Goal: Task Accomplishment & Management: Use online tool/utility

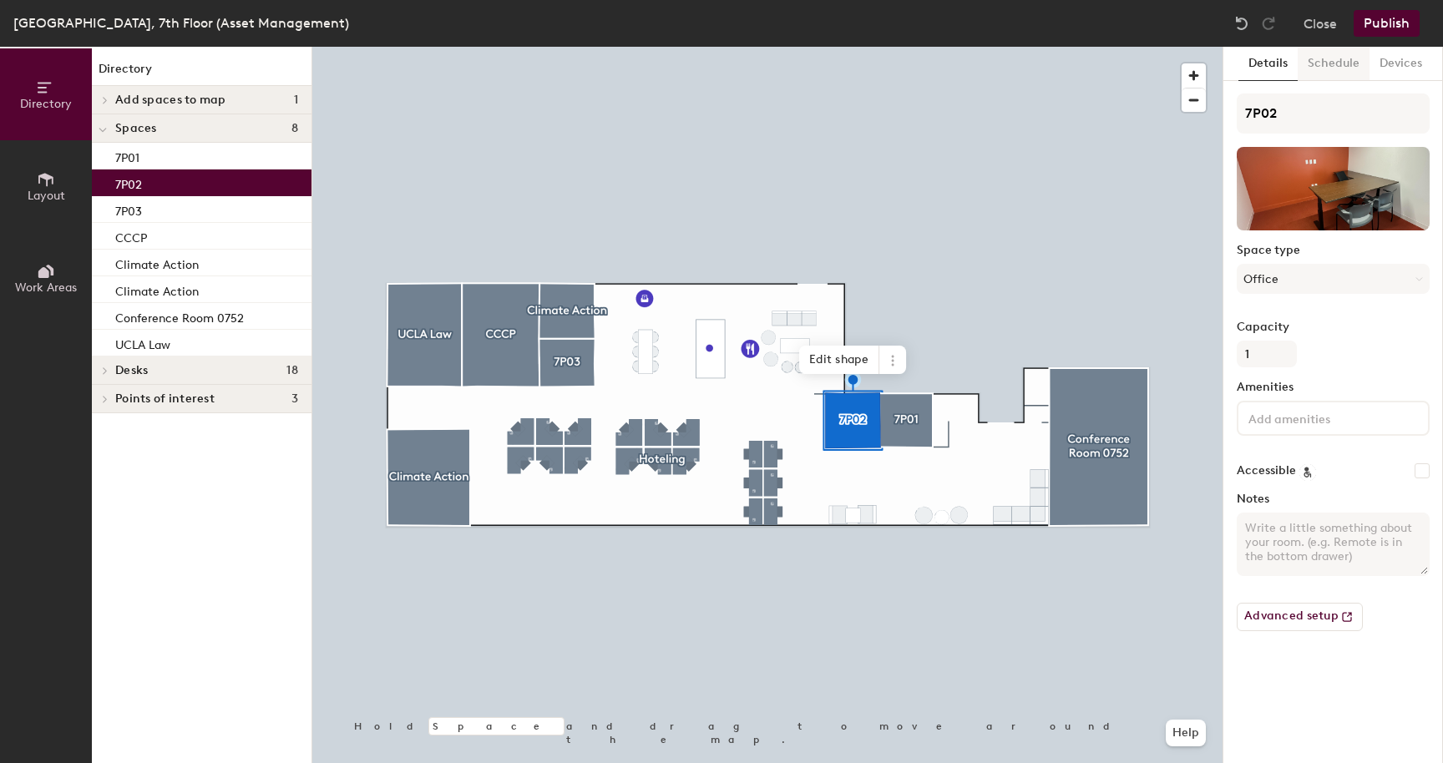
click at [1335, 68] on button "Schedule" at bounding box center [1334, 64] width 72 height 34
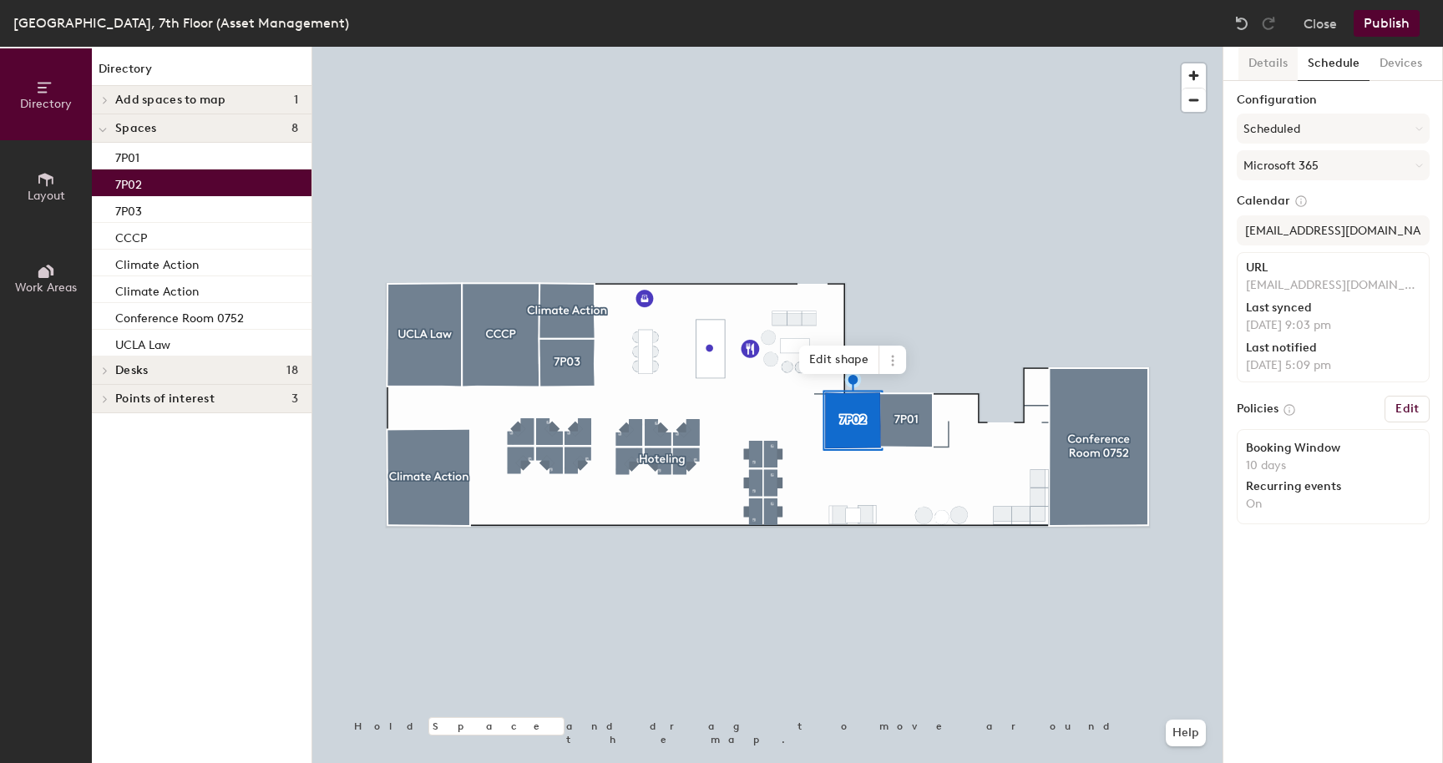
click at [1275, 68] on button "Details" at bounding box center [1268, 64] width 59 height 34
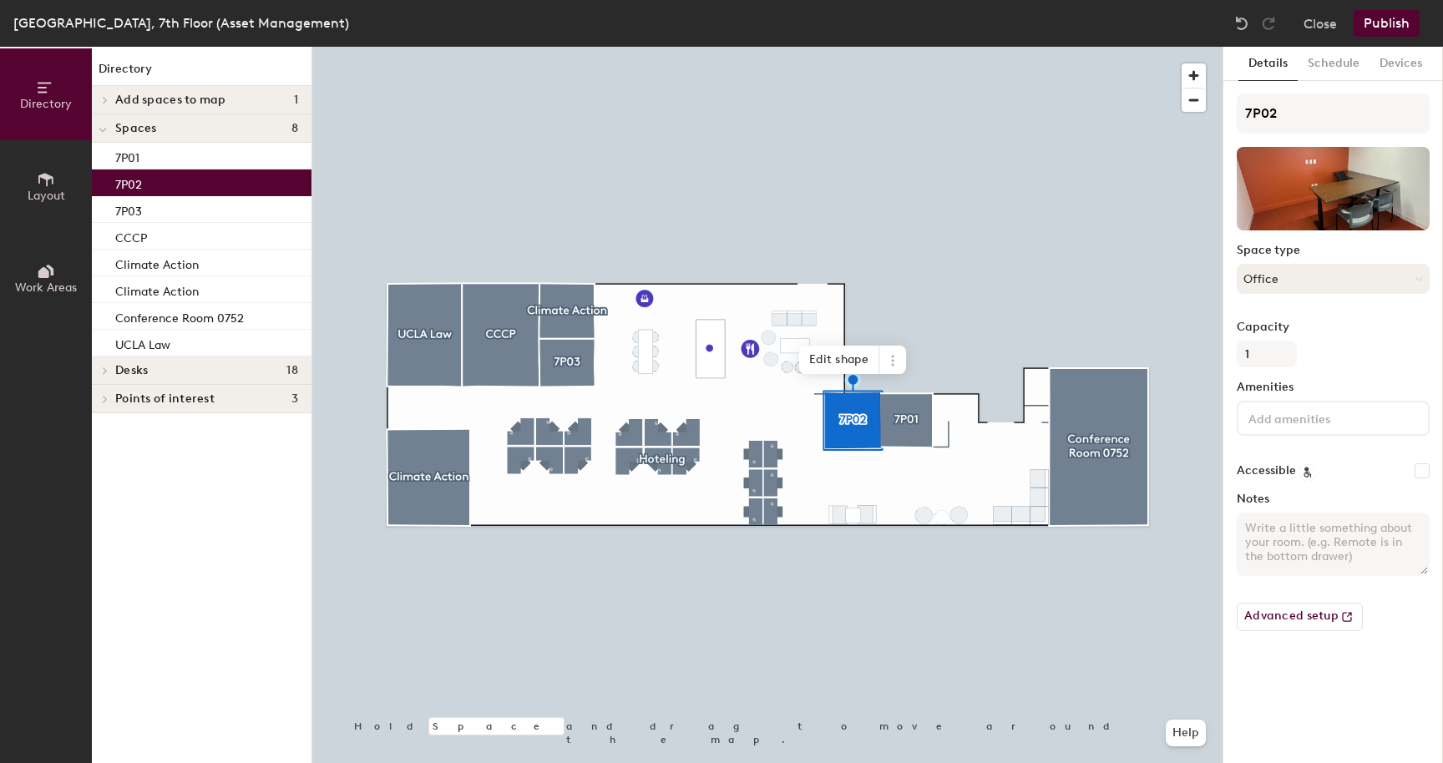
click at [1278, 285] on button "Office" at bounding box center [1333, 279] width 193 height 30
click at [1341, 67] on button "Schedule" at bounding box center [1334, 64] width 72 height 34
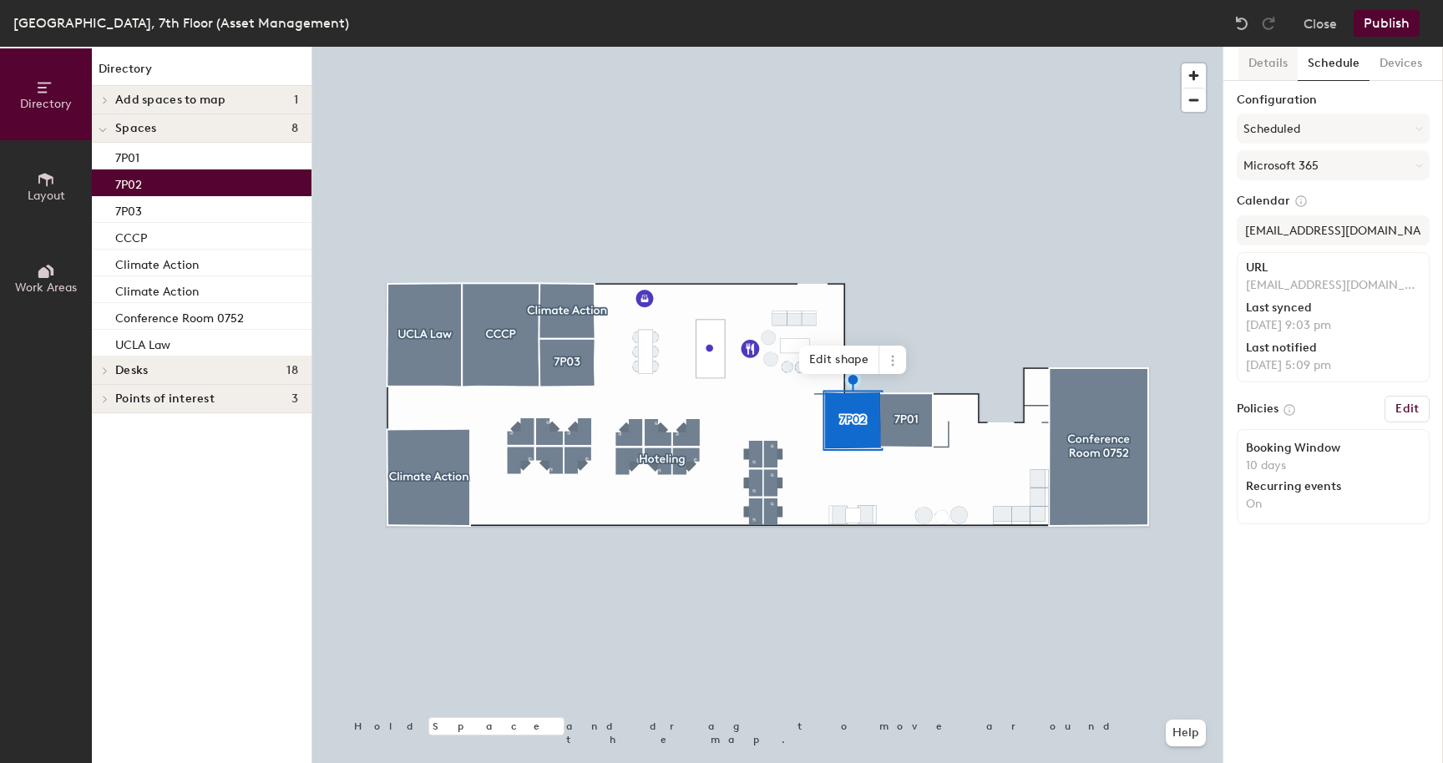
click at [1262, 57] on button "Details" at bounding box center [1268, 64] width 59 height 34
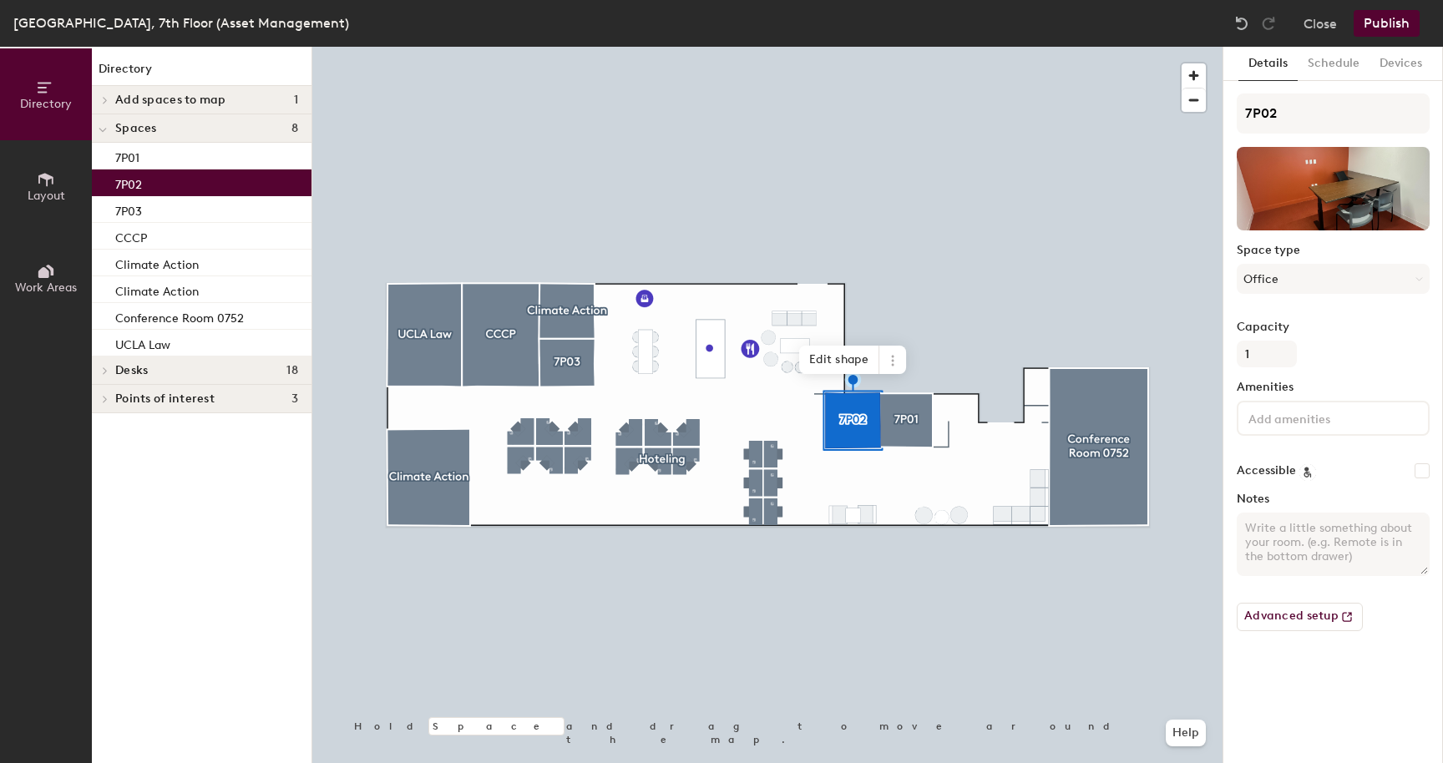
click at [58, 175] on button "Layout" at bounding box center [46, 186] width 92 height 92
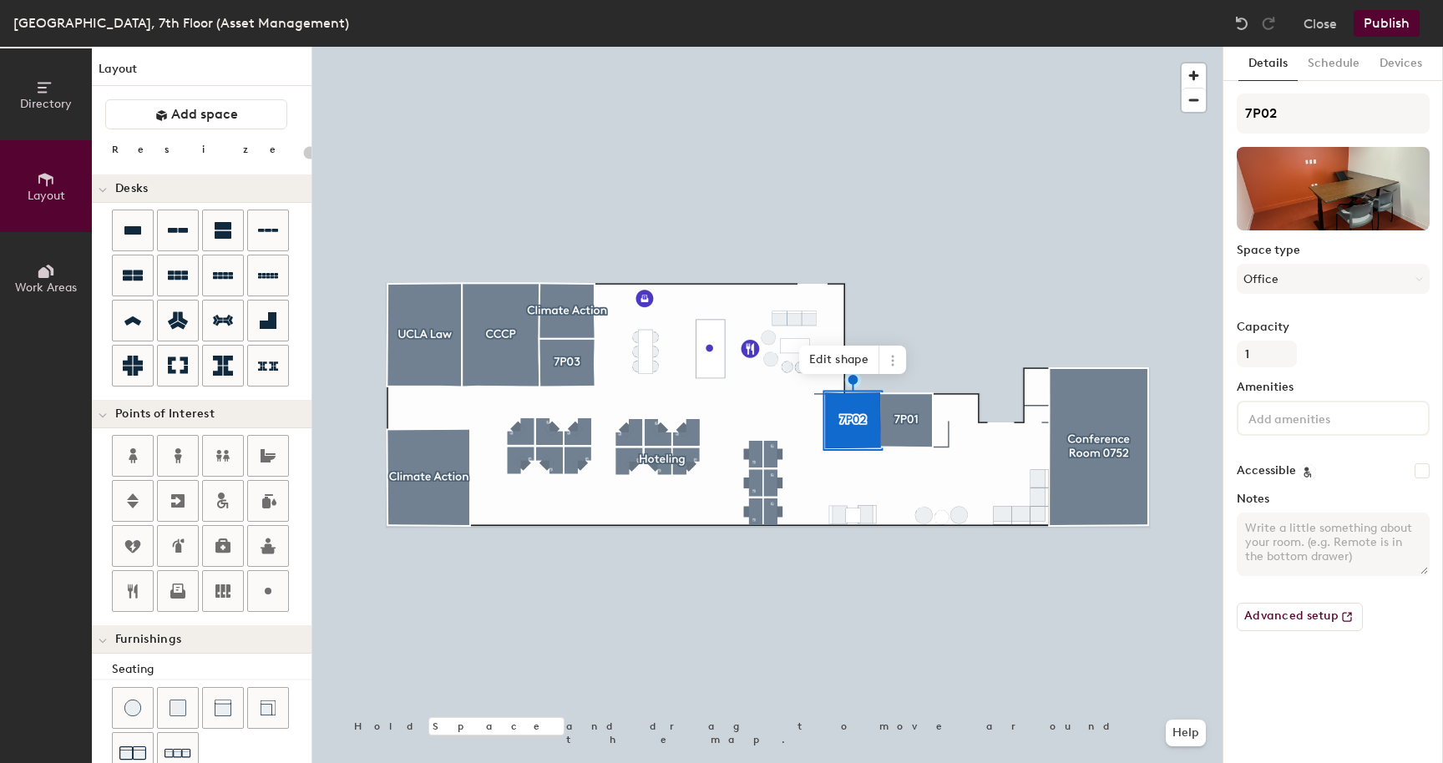
click at [38, 262] on icon at bounding box center [46, 271] width 18 height 18
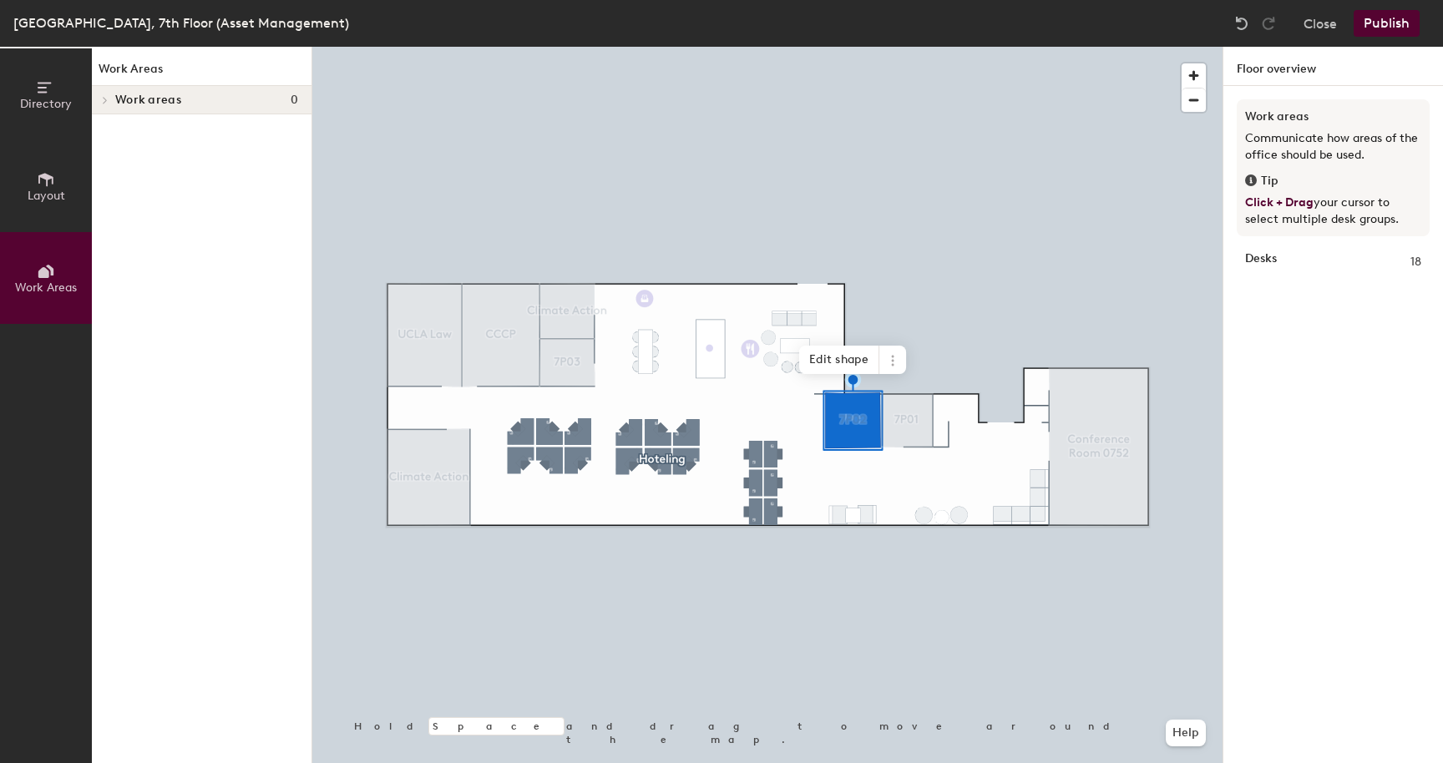
click at [38, 101] on span "Directory" at bounding box center [46, 104] width 52 height 14
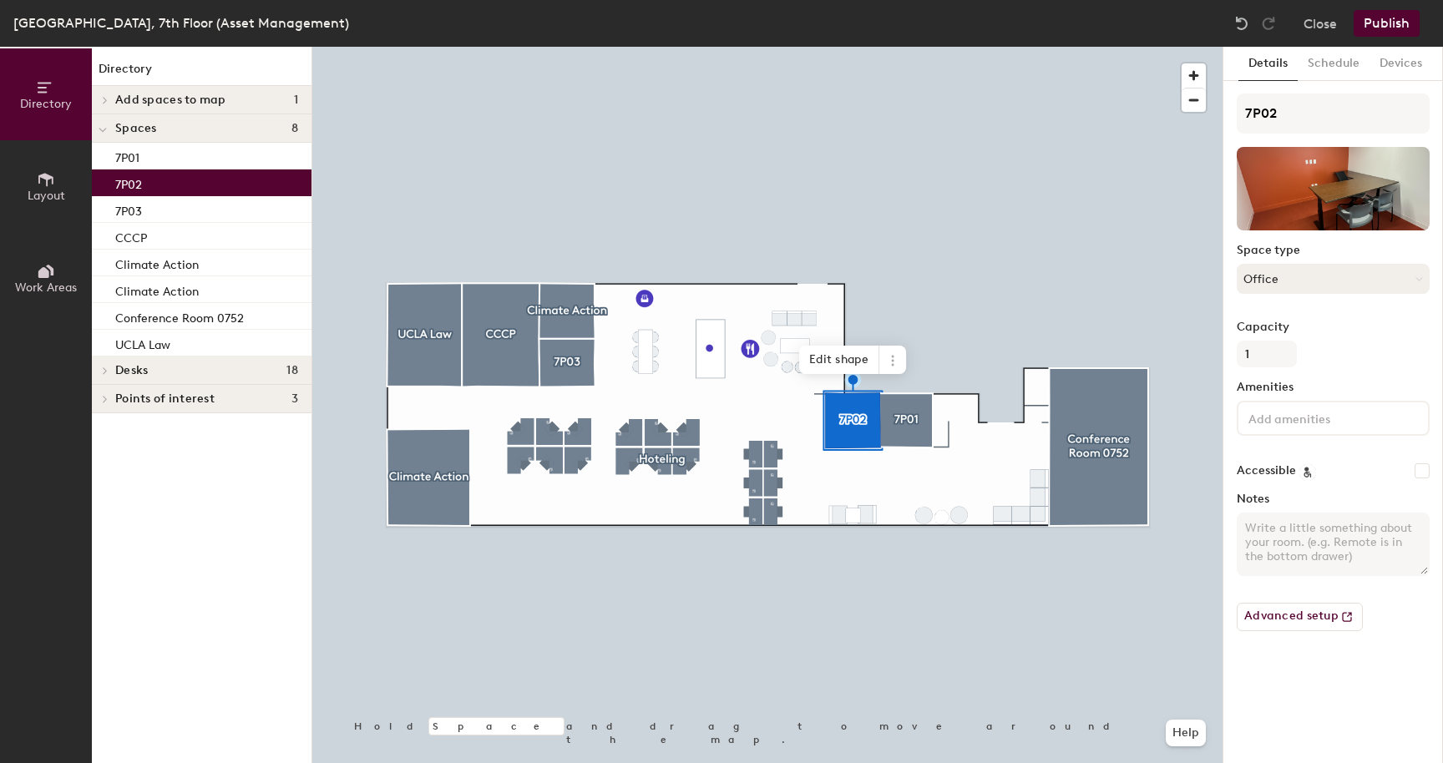
click at [1303, 276] on button "Office" at bounding box center [1333, 279] width 193 height 30
click at [1312, 610] on button "Advanced setup" at bounding box center [1300, 617] width 126 height 28
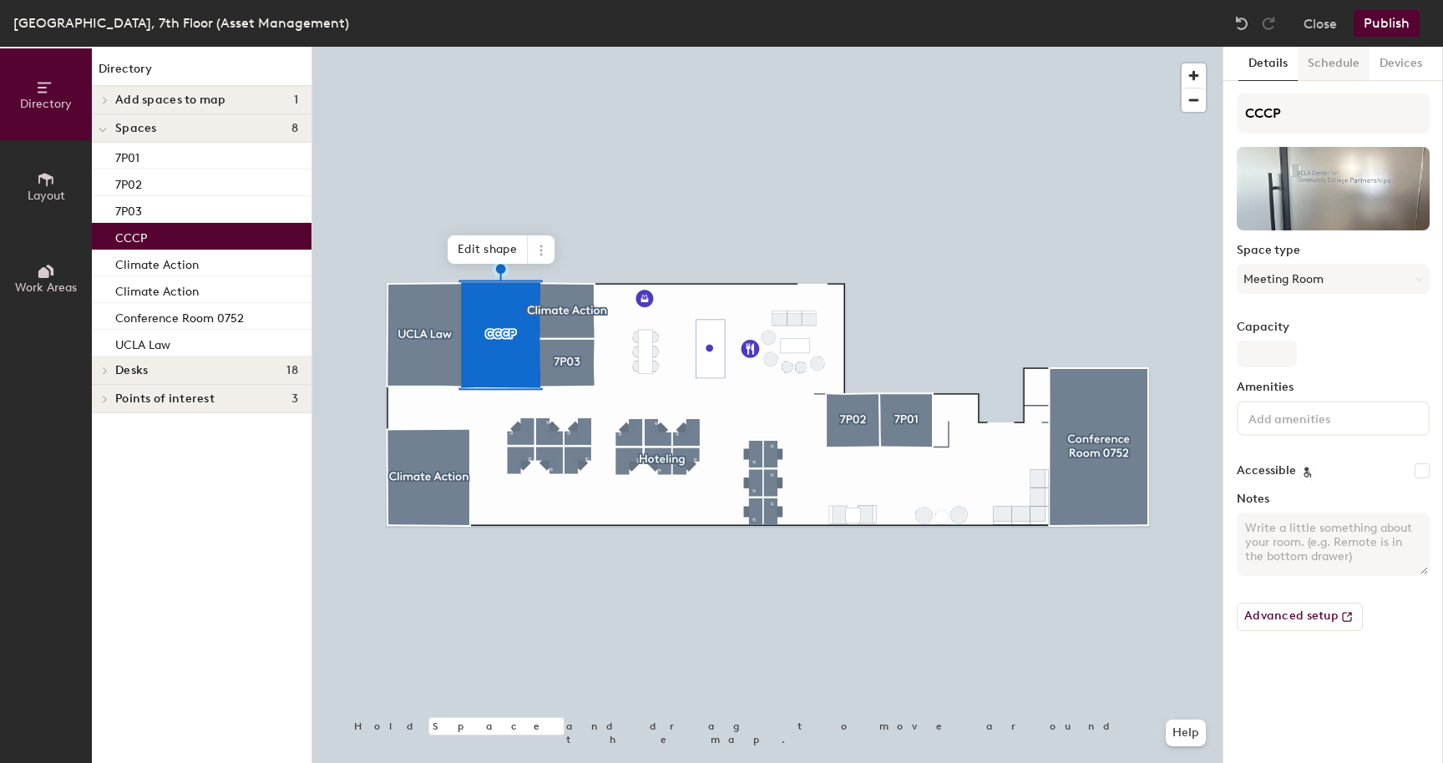
click at [1324, 61] on button "Schedule" at bounding box center [1334, 64] width 72 height 34
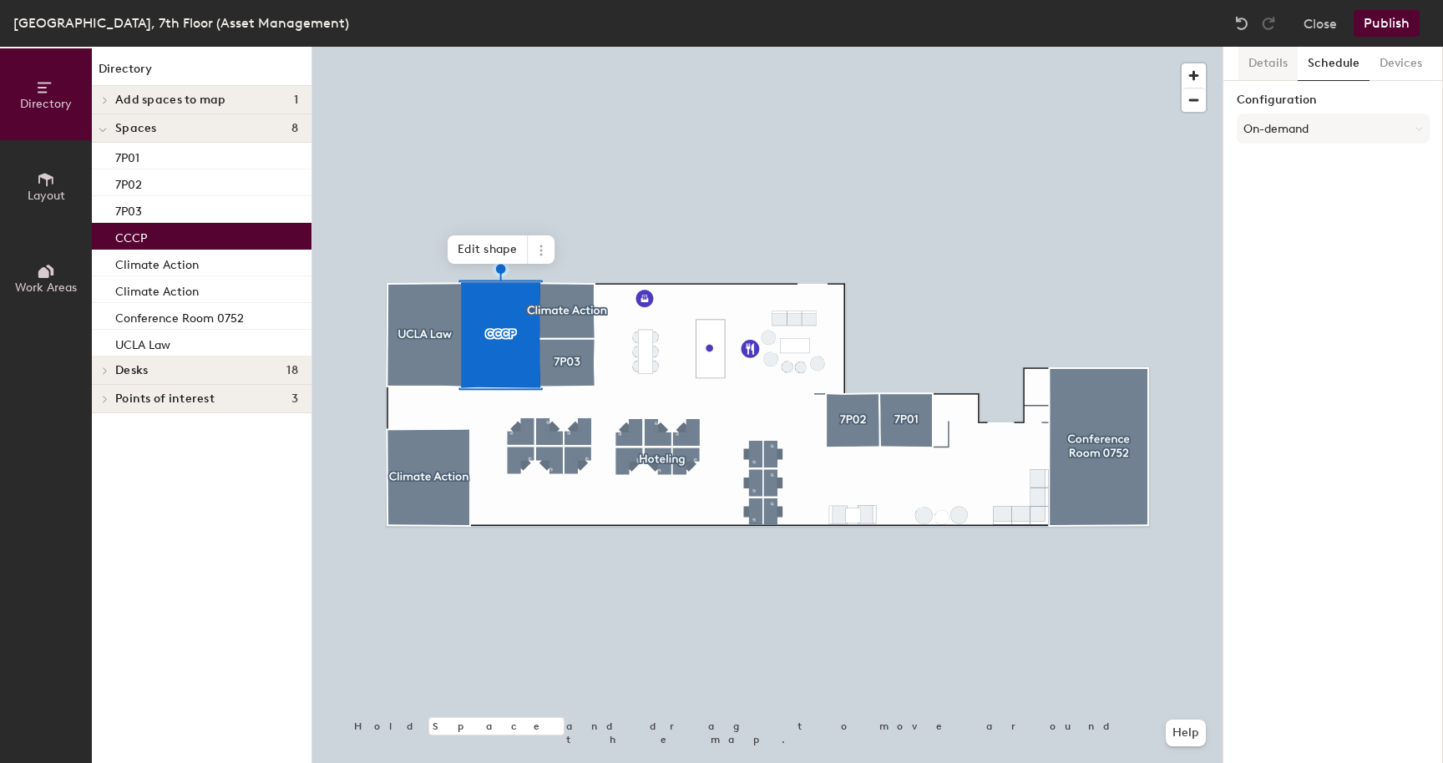
click at [1276, 66] on button "Details" at bounding box center [1268, 64] width 59 height 34
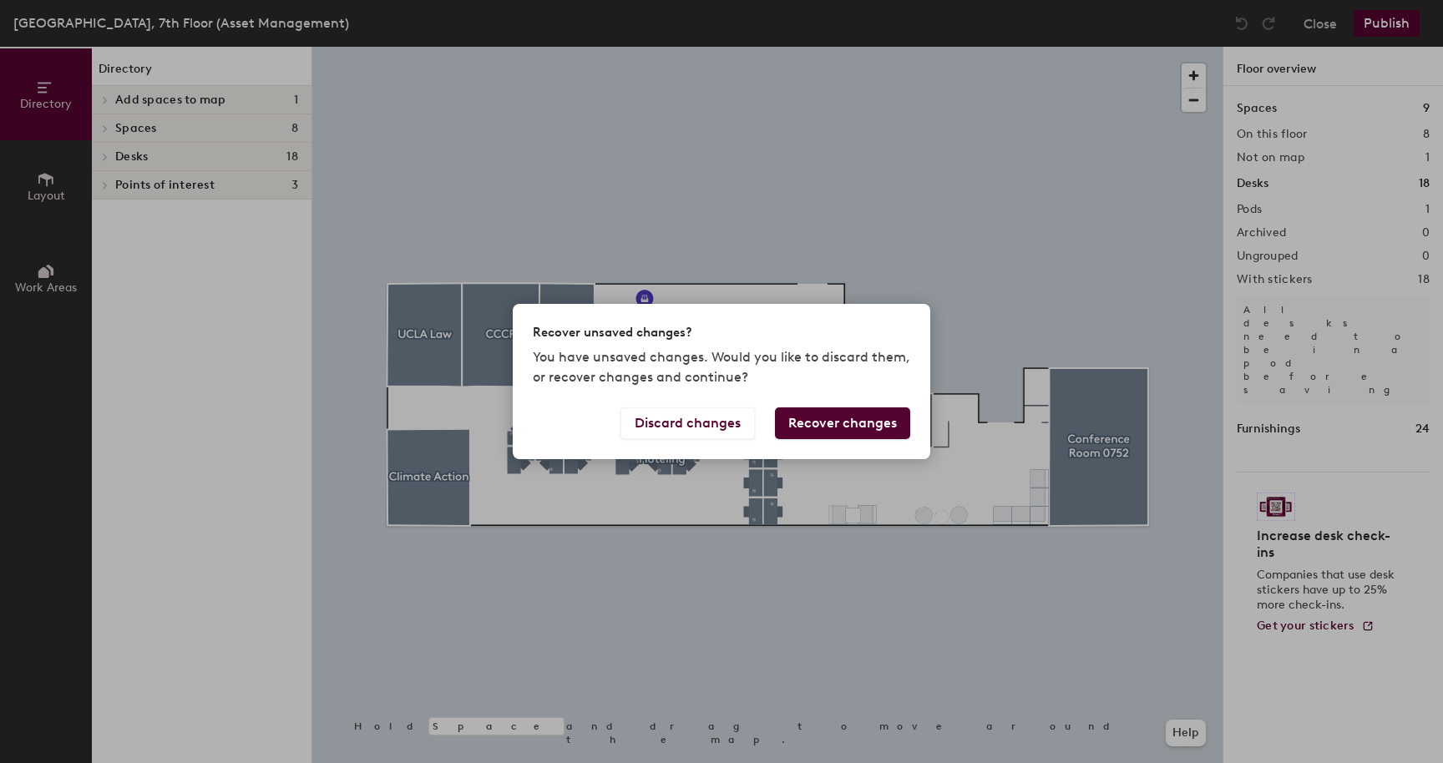
click at [804, 422] on button "Recover changes" at bounding box center [842, 424] width 135 height 32
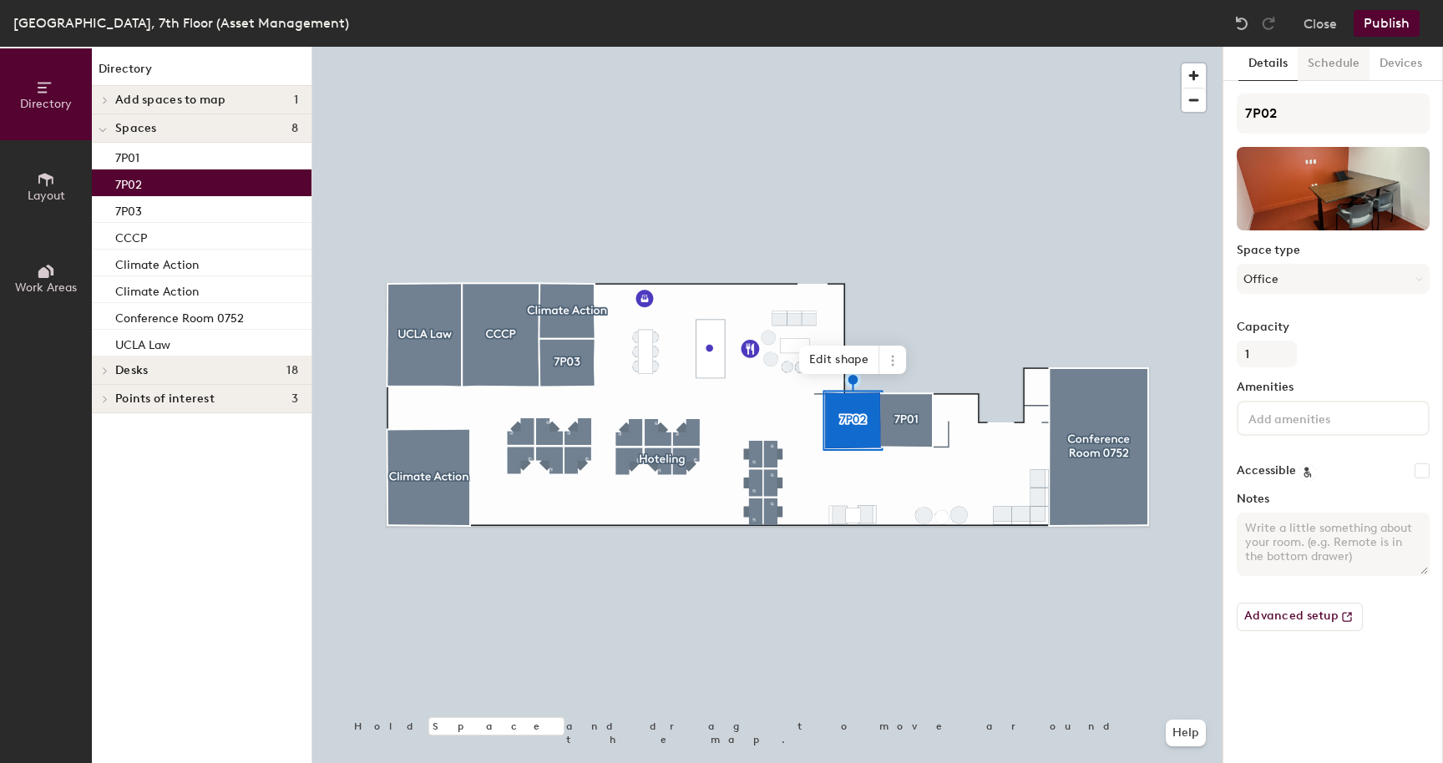
click at [1321, 62] on button "Schedule" at bounding box center [1334, 64] width 72 height 34
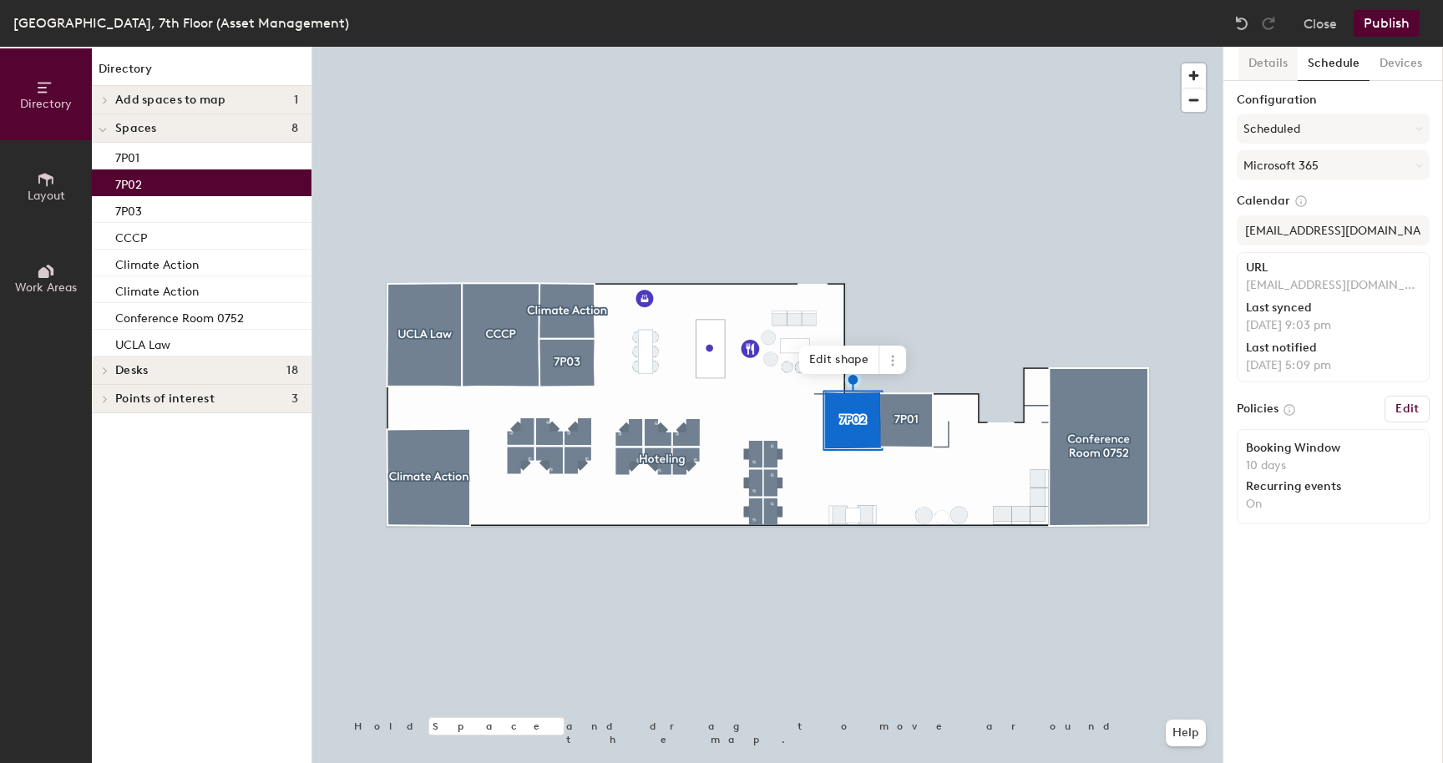
click at [1282, 62] on button "Details" at bounding box center [1268, 64] width 59 height 34
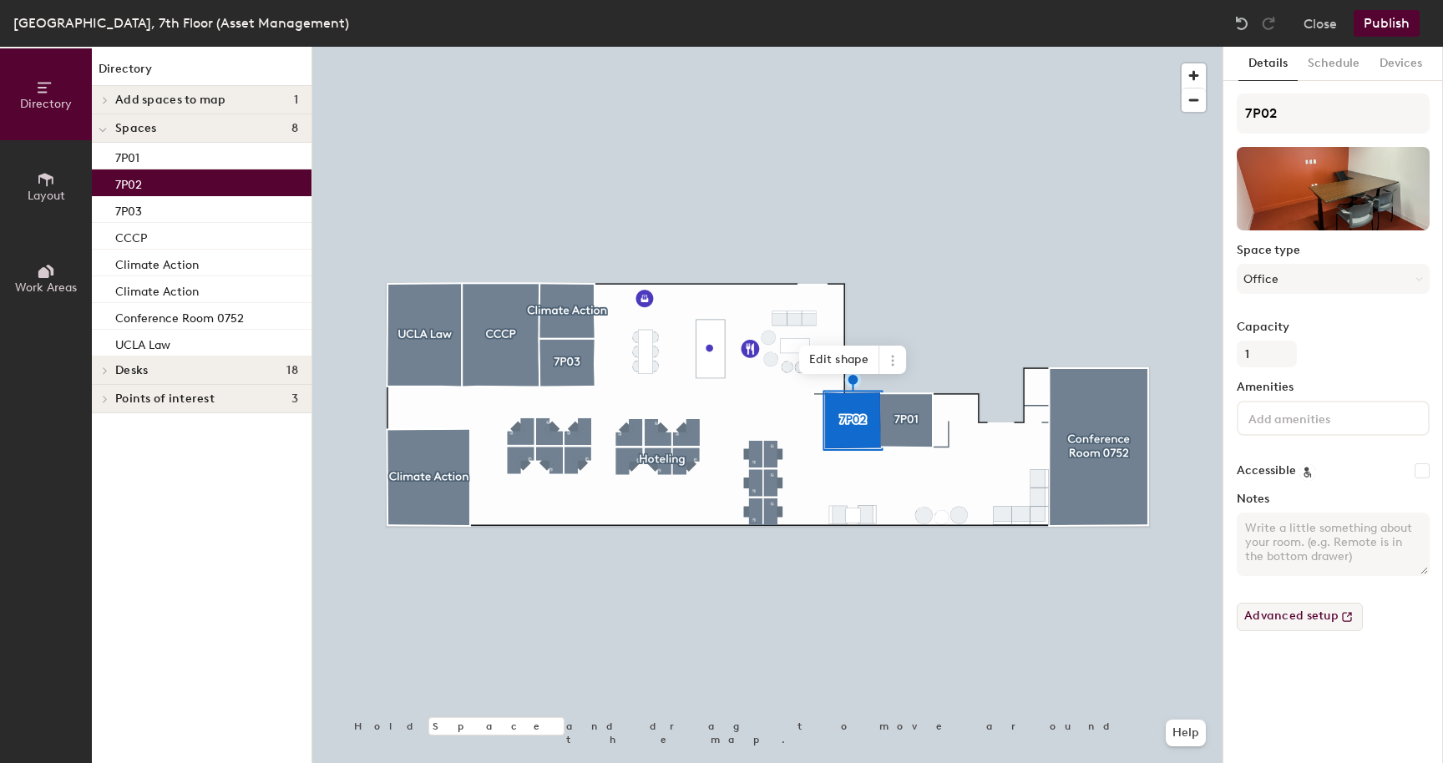
click at [1316, 621] on button "Advanced setup" at bounding box center [1300, 617] width 126 height 28
click at [1368, 28] on button "Publish" at bounding box center [1387, 23] width 66 height 27
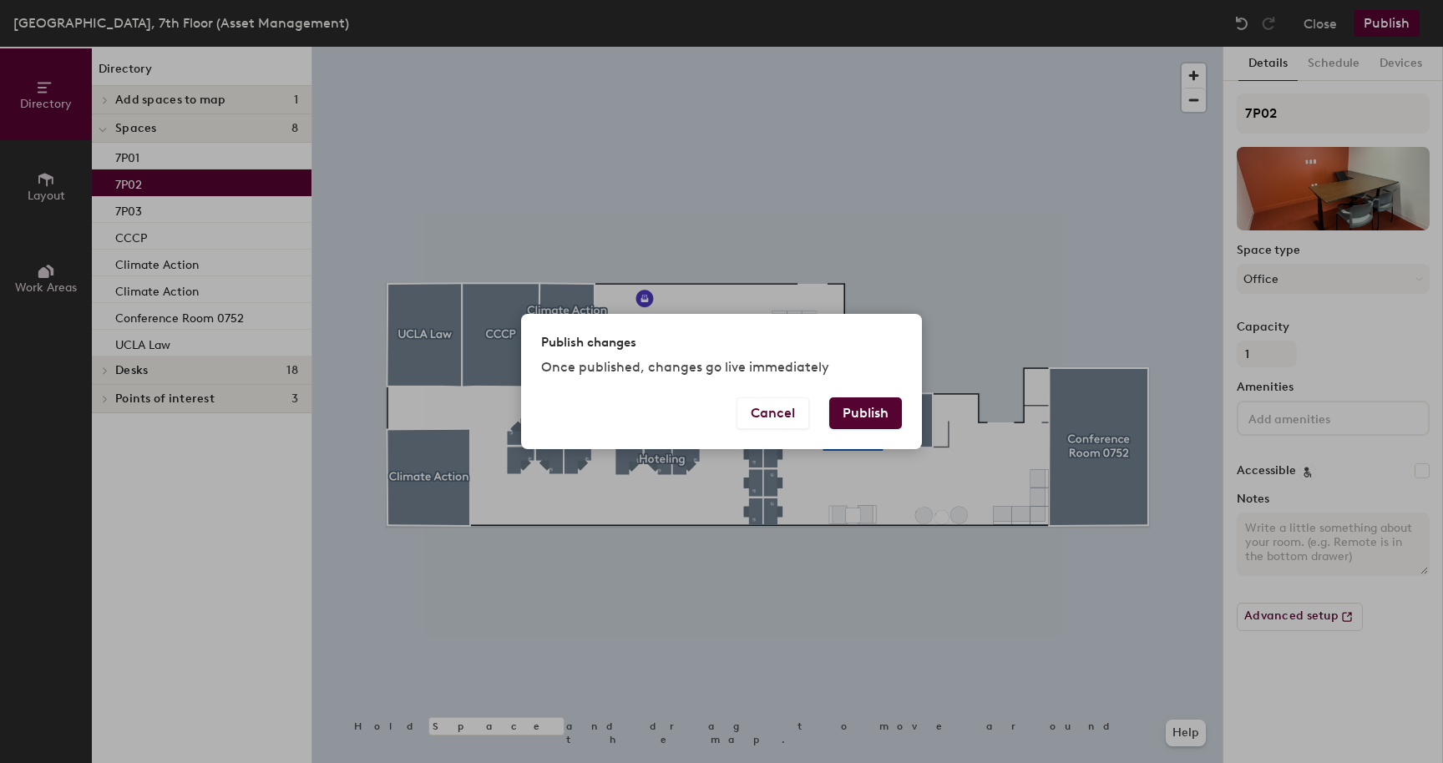
click at [867, 408] on button "Publish" at bounding box center [865, 414] width 73 height 32
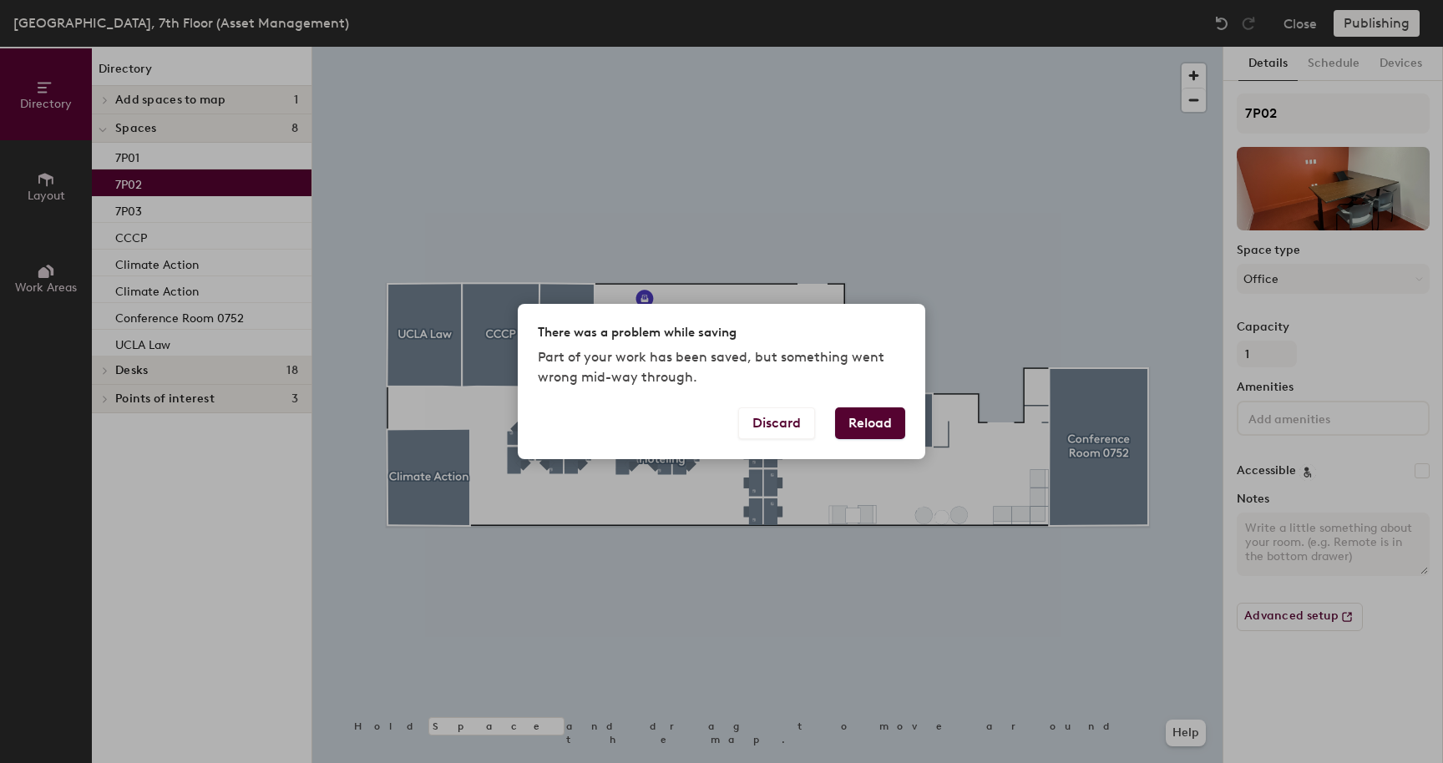
click at [861, 416] on button "Reload" at bounding box center [870, 424] width 70 height 32
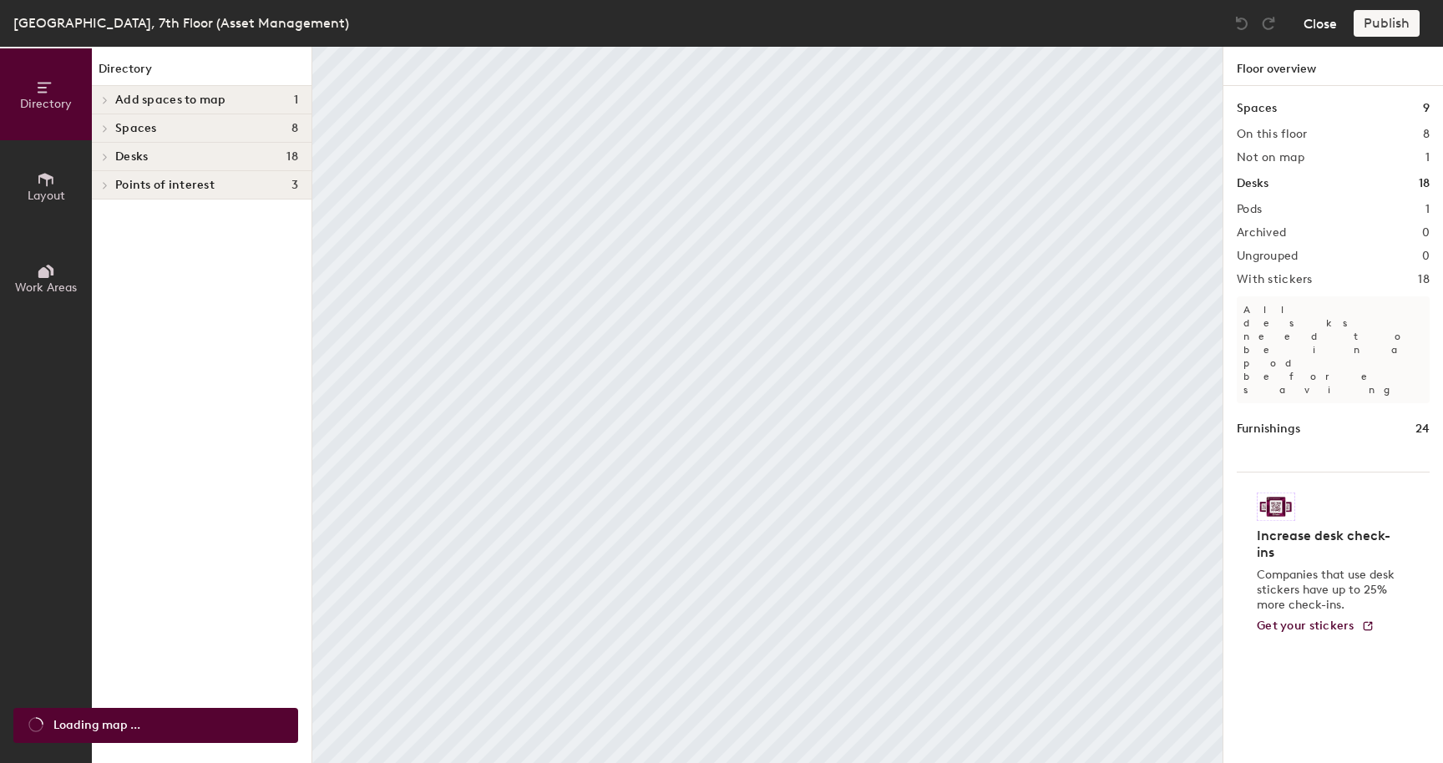
click at [1325, 28] on button "Close" at bounding box center [1320, 23] width 33 height 27
click at [107, 124] on icon at bounding box center [105, 128] width 7 height 8
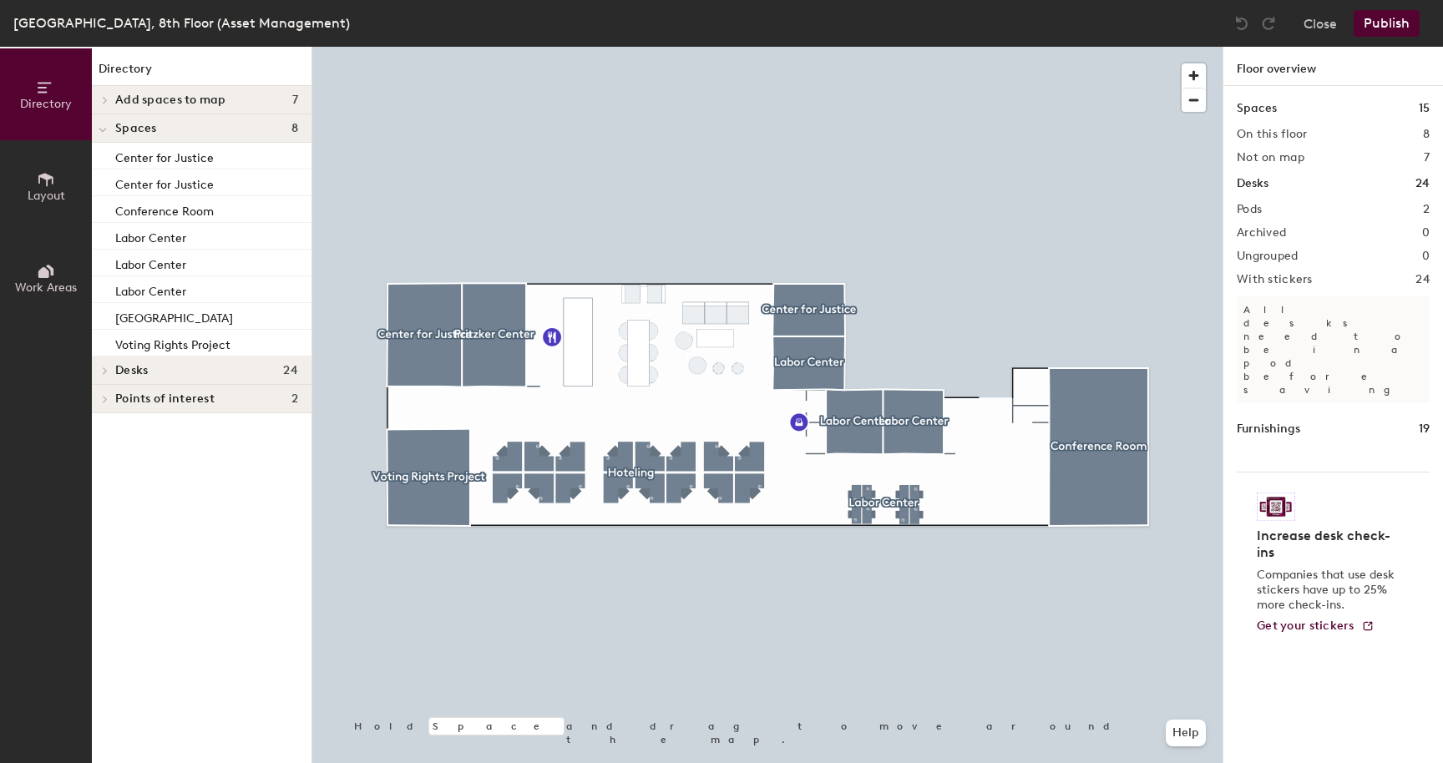
click at [107, 377] on div at bounding box center [103, 371] width 22 height 28
click at [156, 399] on span "Labor Center" at bounding box center [150, 400] width 71 height 14
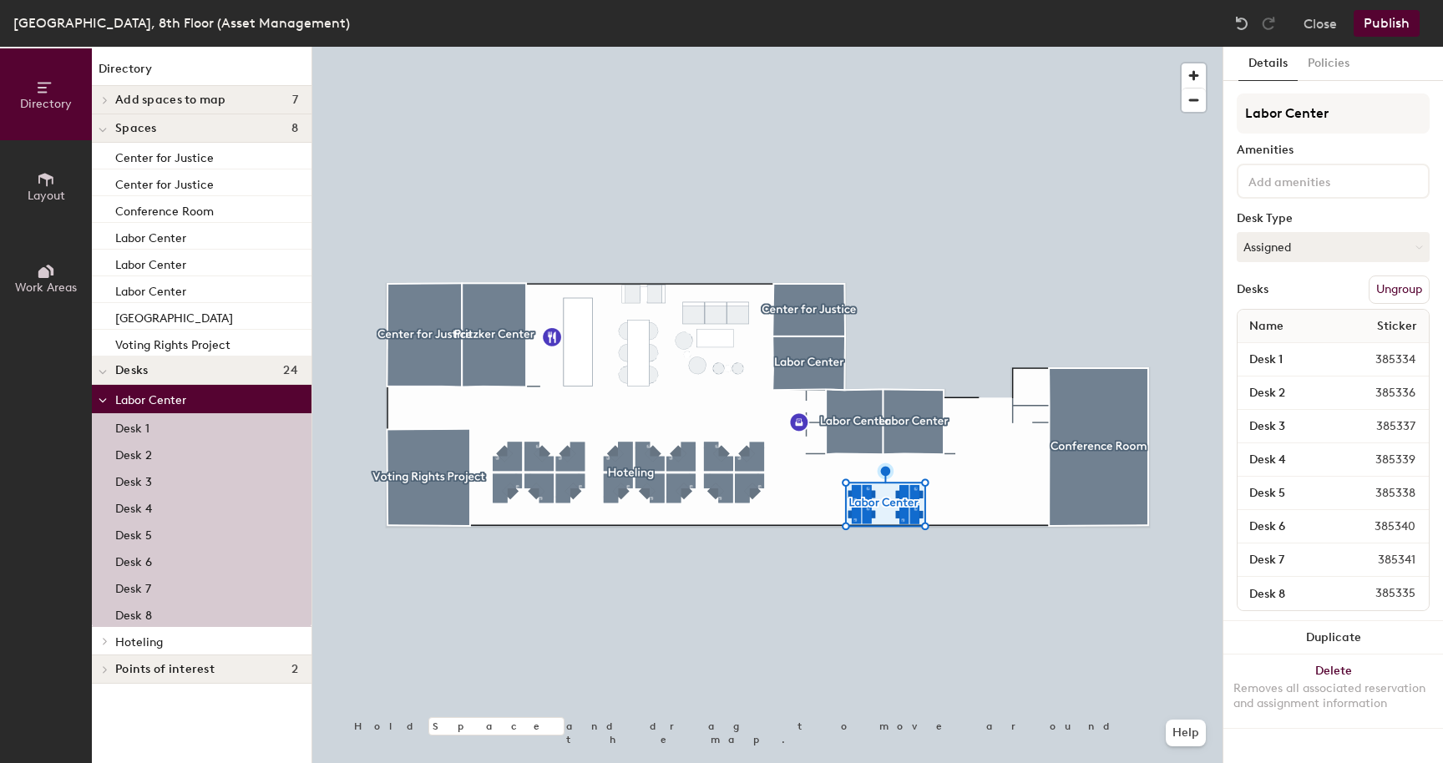
click at [108, 398] on div at bounding box center [103, 399] width 22 height 28
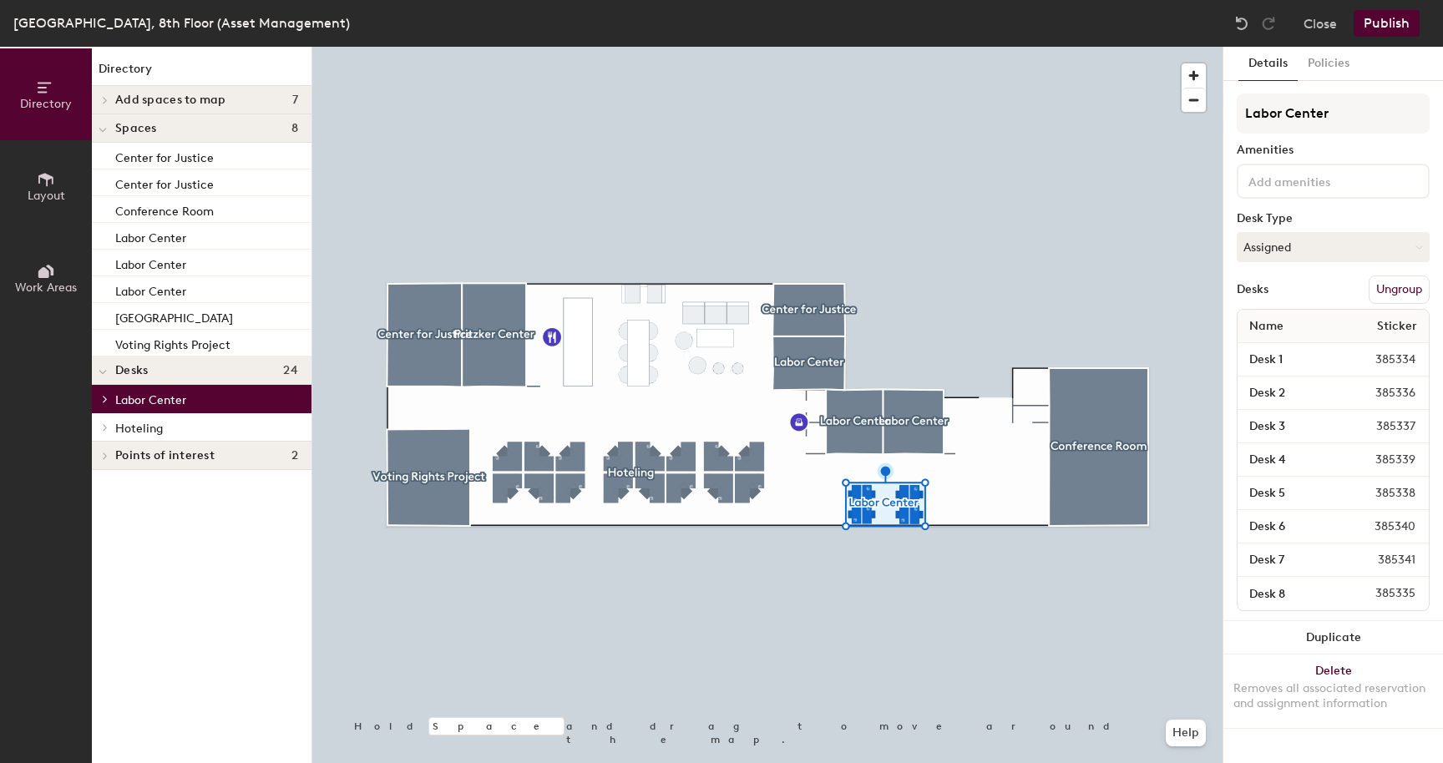
click at [131, 425] on span "Hoteling" at bounding box center [139, 429] width 48 height 14
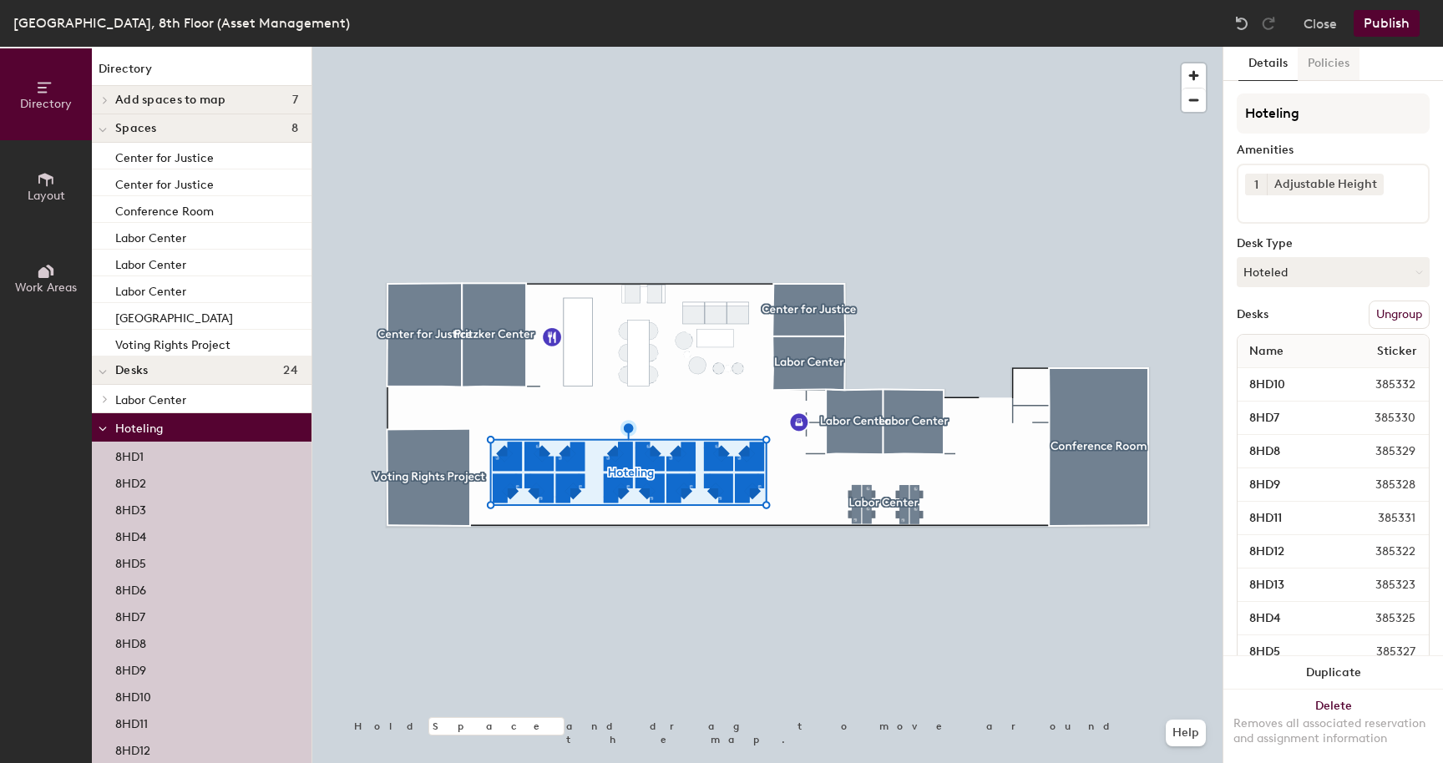
click at [1331, 65] on button "Policies" at bounding box center [1329, 64] width 62 height 34
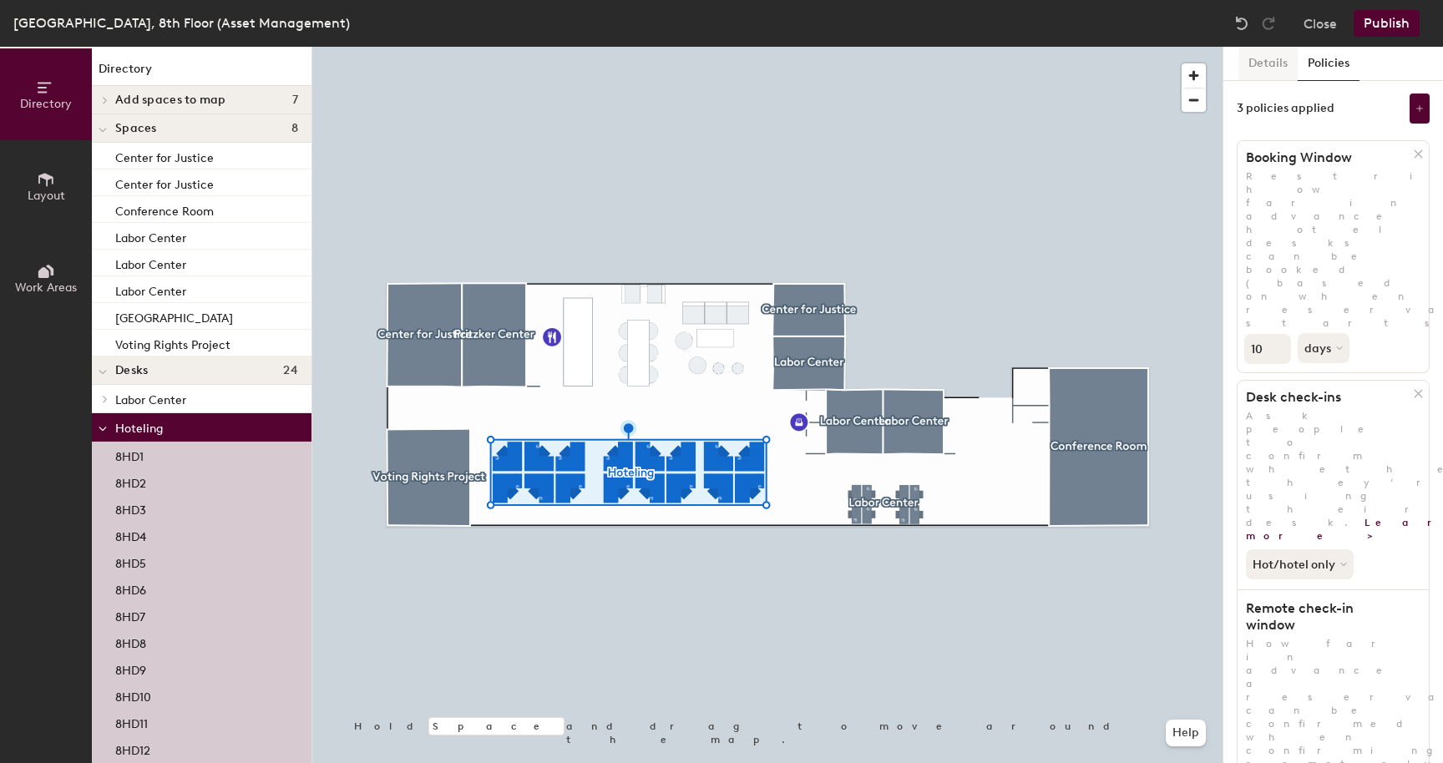
click at [1271, 66] on button "Details" at bounding box center [1268, 64] width 59 height 34
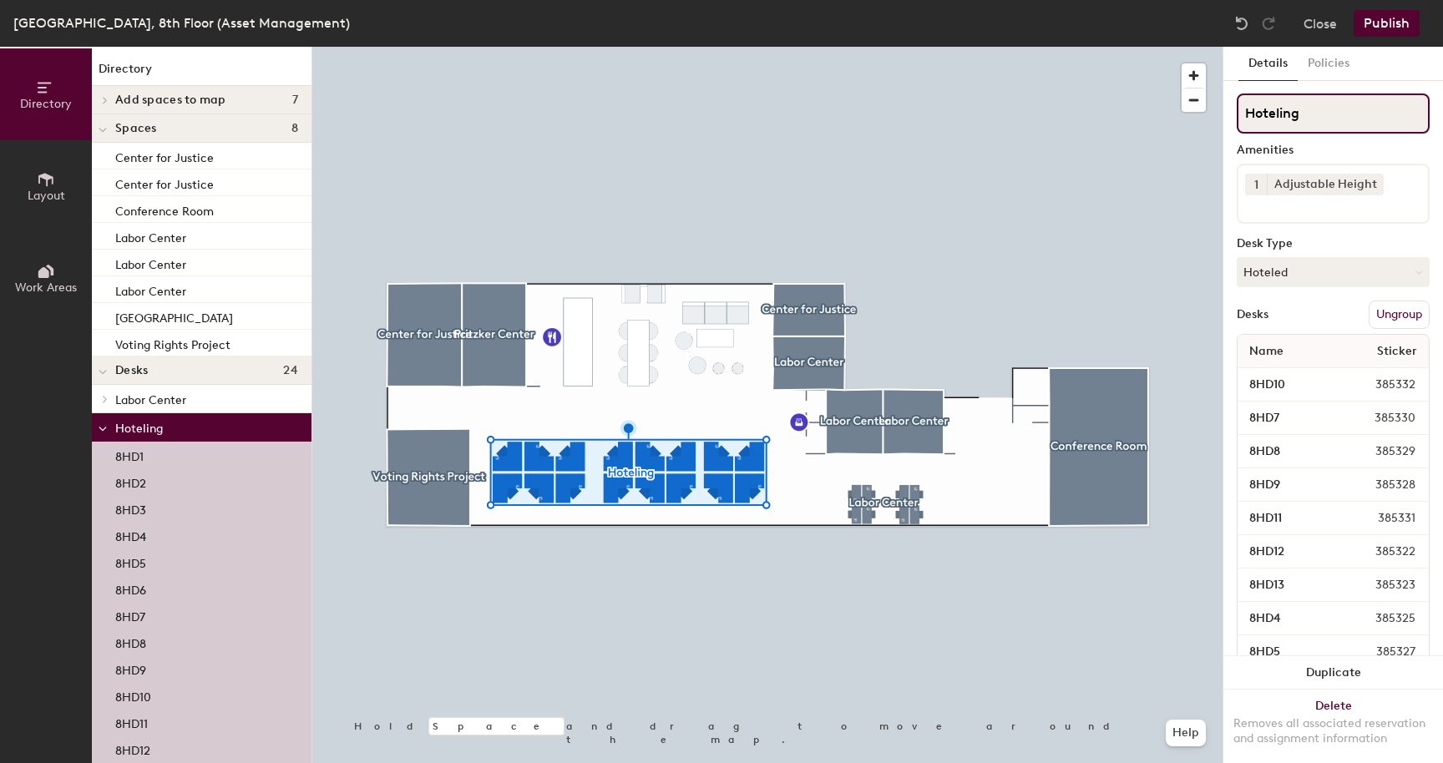
click at [1307, 125] on input "Hoteling" at bounding box center [1333, 114] width 193 height 40
click at [175, 459] on div "8HD1" at bounding box center [202, 455] width 220 height 27
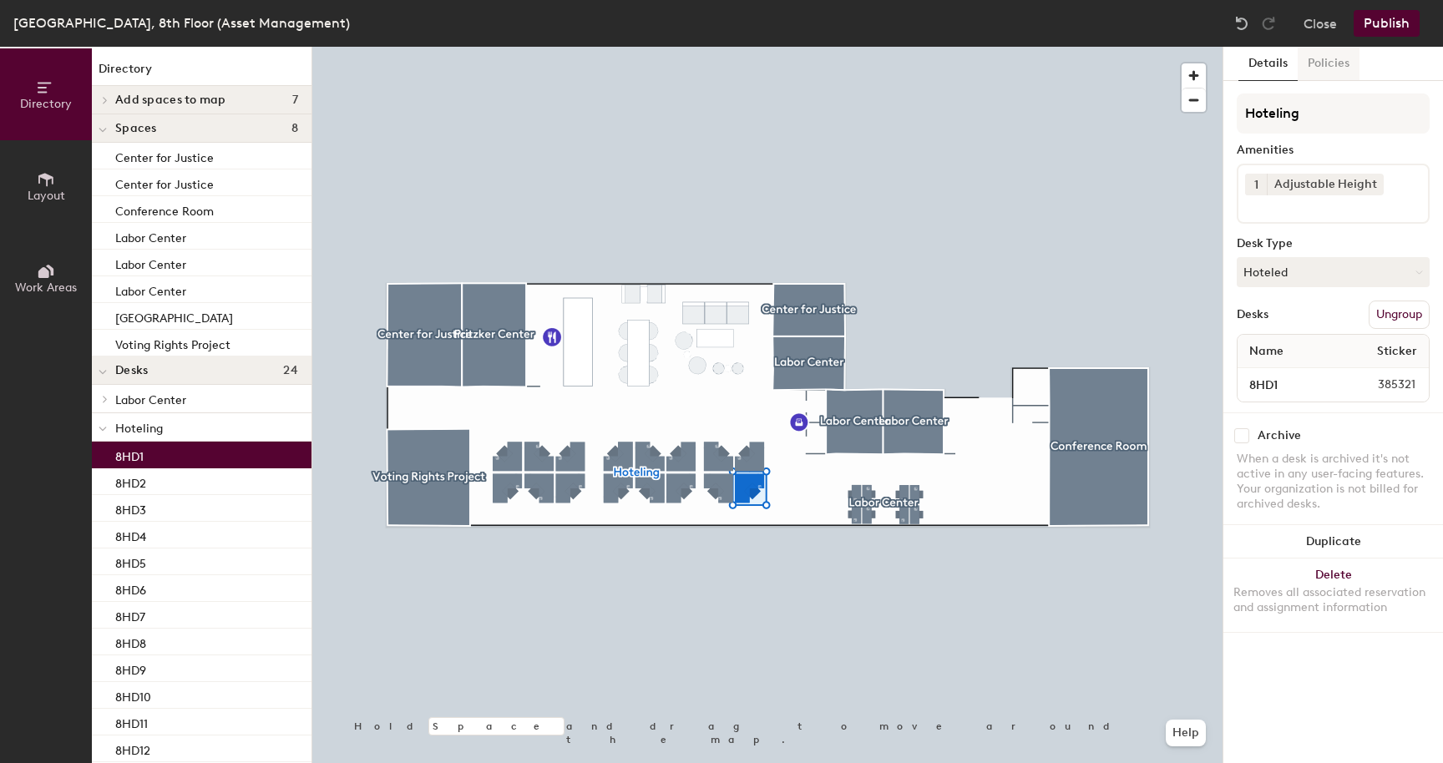
click at [1331, 69] on button "Policies" at bounding box center [1329, 64] width 62 height 34
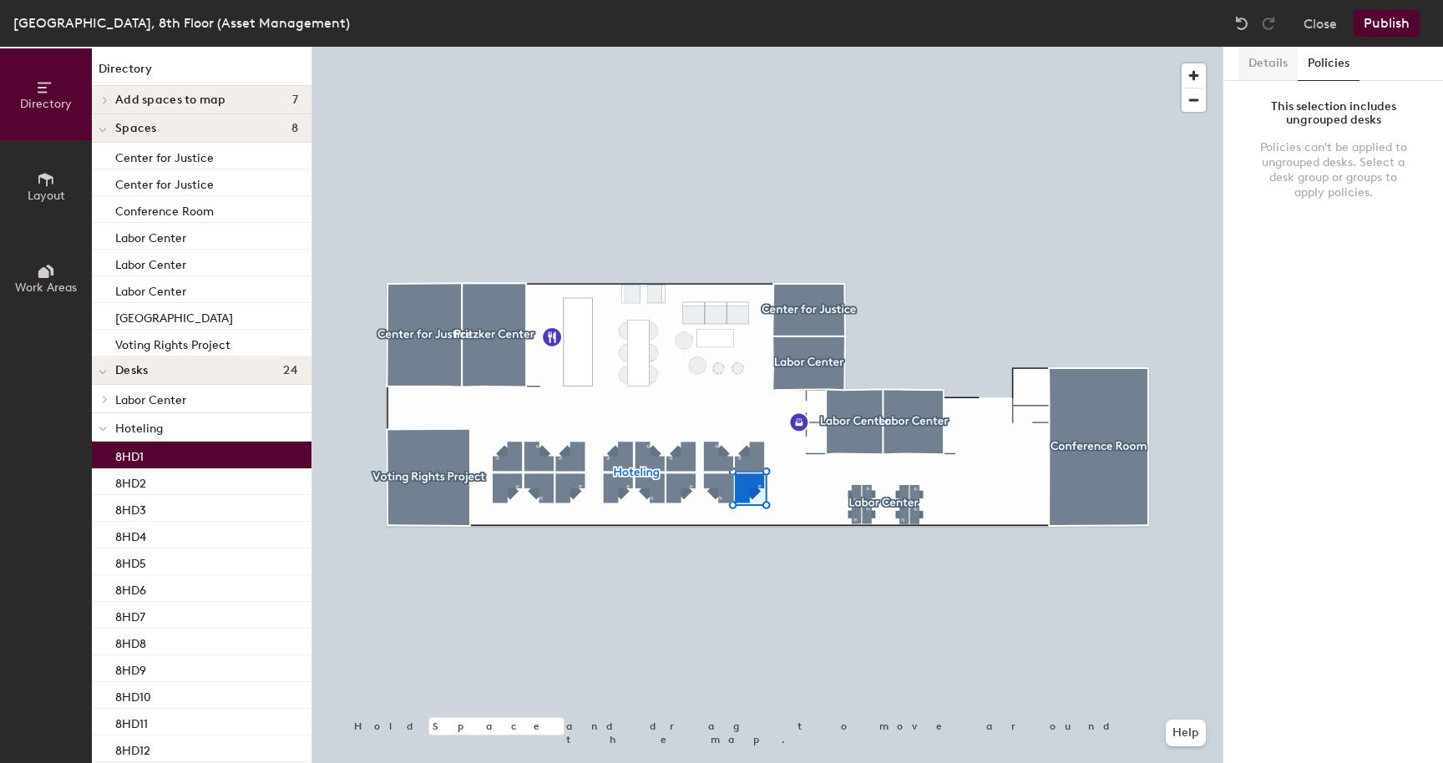
click at [1276, 67] on button "Details" at bounding box center [1268, 64] width 59 height 34
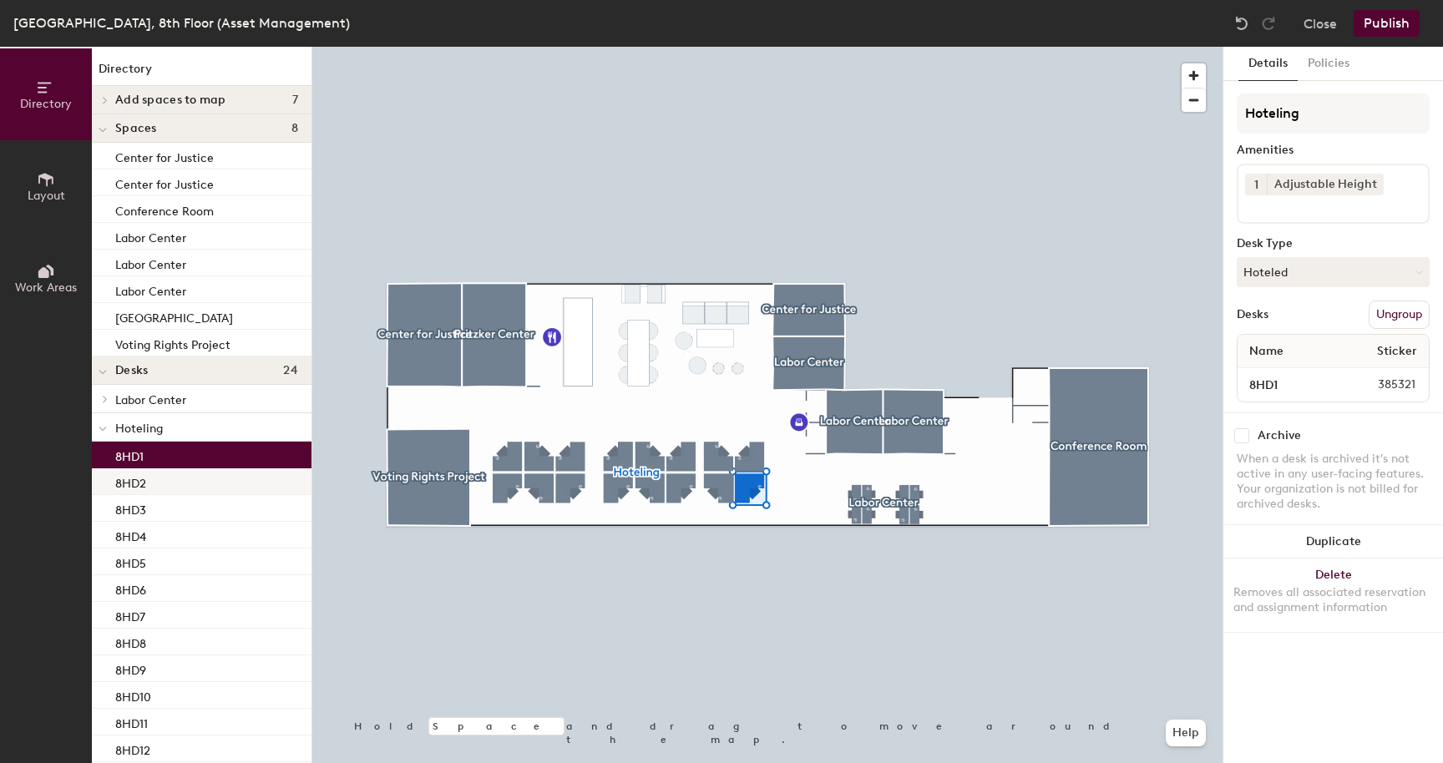
click at [145, 469] on div "8HD2" at bounding box center [202, 482] width 220 height 27
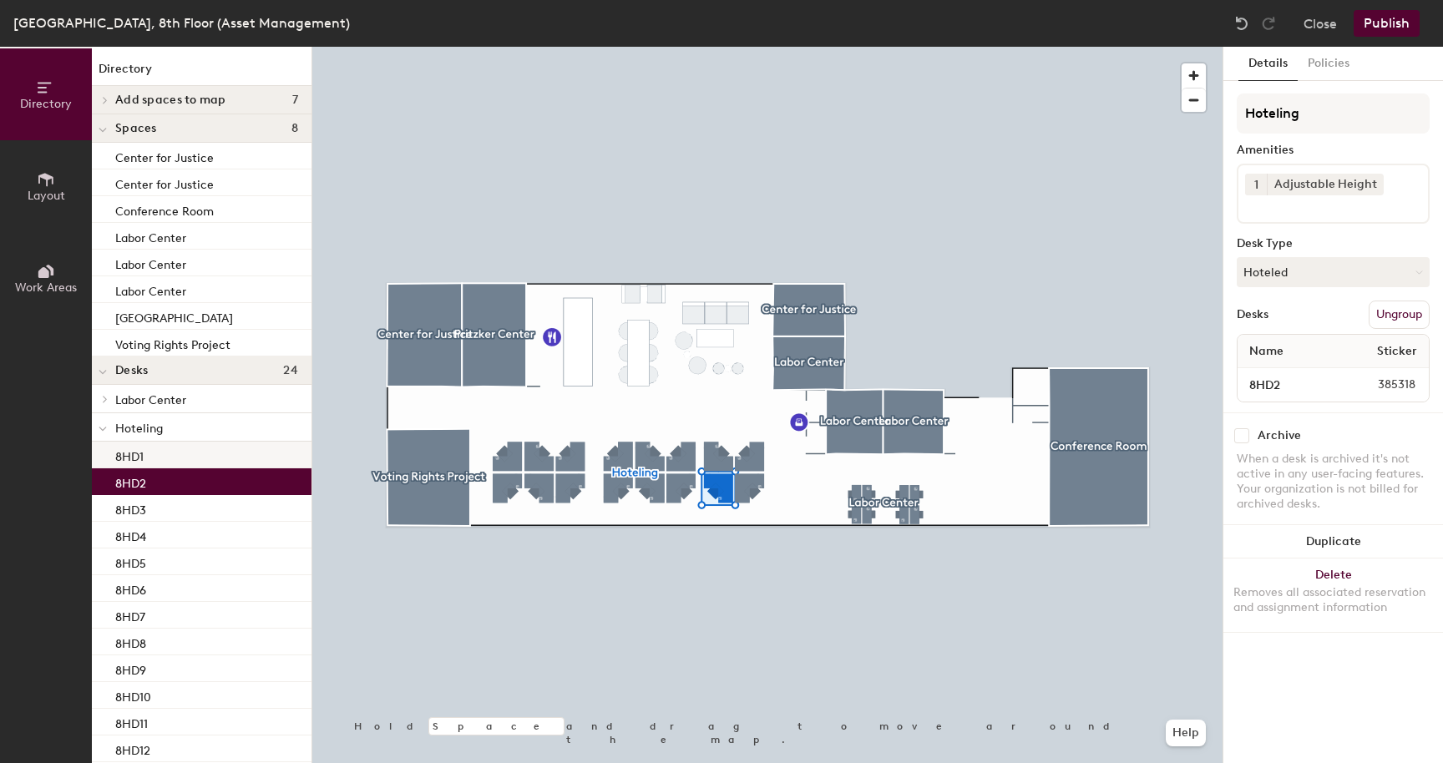
click at [158, 448] on div "8HD1" at bounding box center [202, 455] width 220 height 27
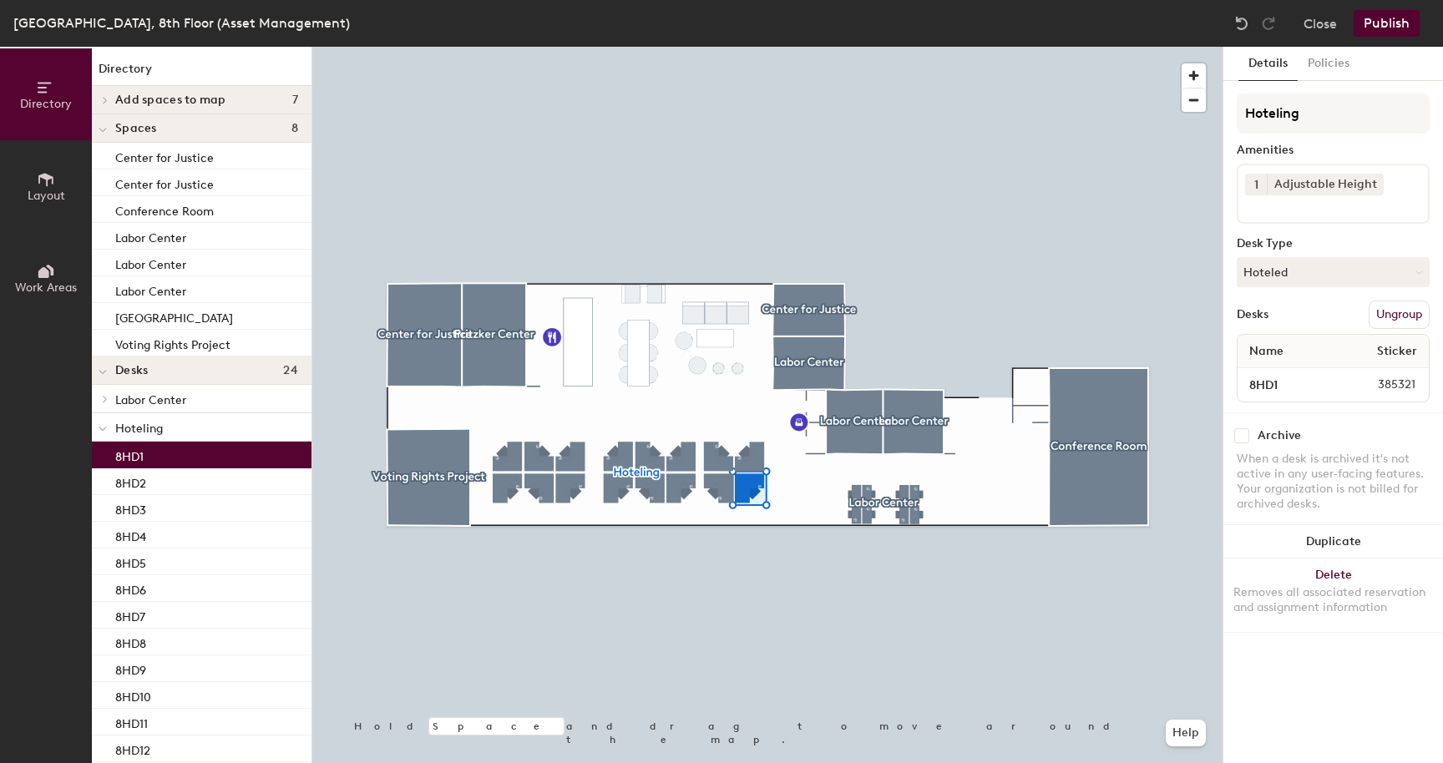
click at [160, 434] on span "Hoteling" at bounding box center [139, 429] width 48 height 14
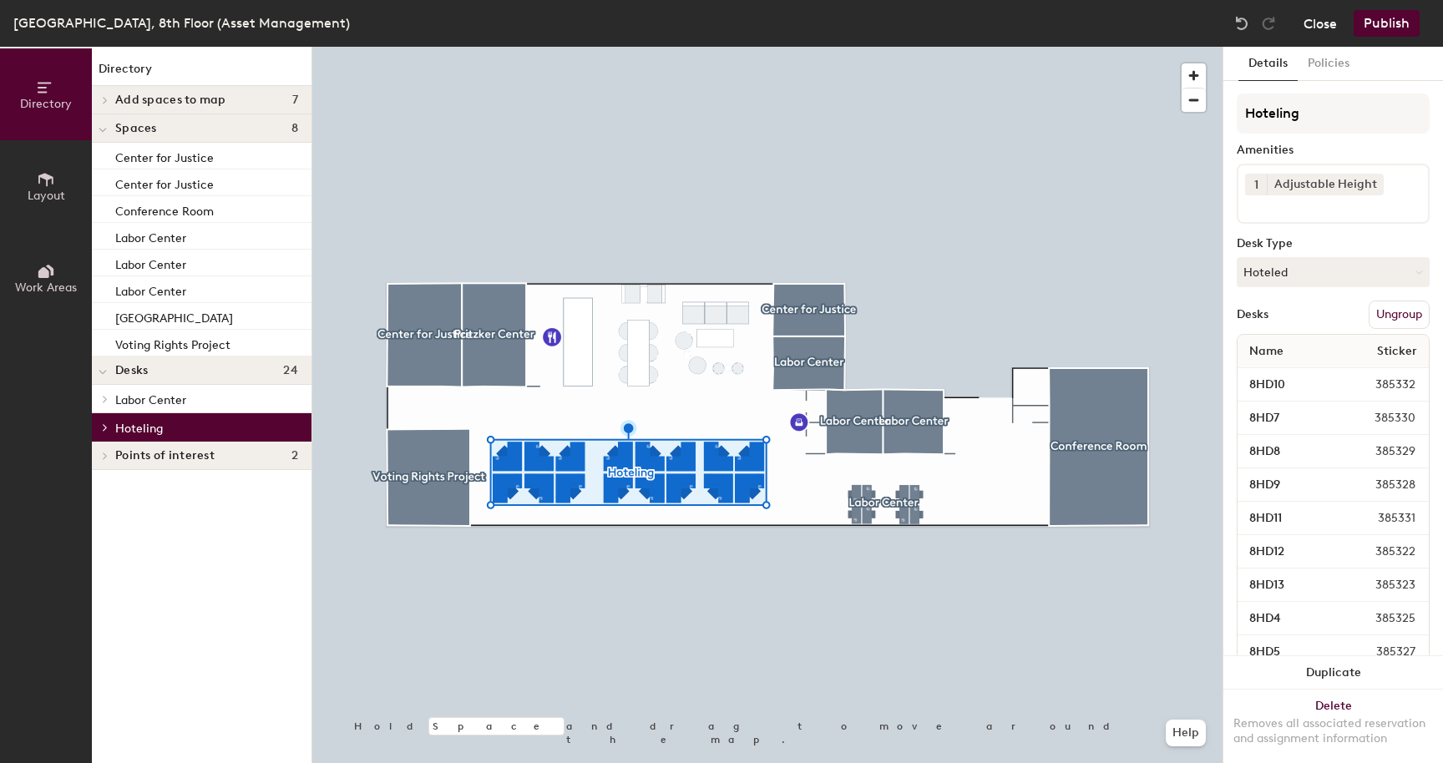
click at [1320, 25] on button "Close" at bounding box center [1320, 23] width 33 height 27
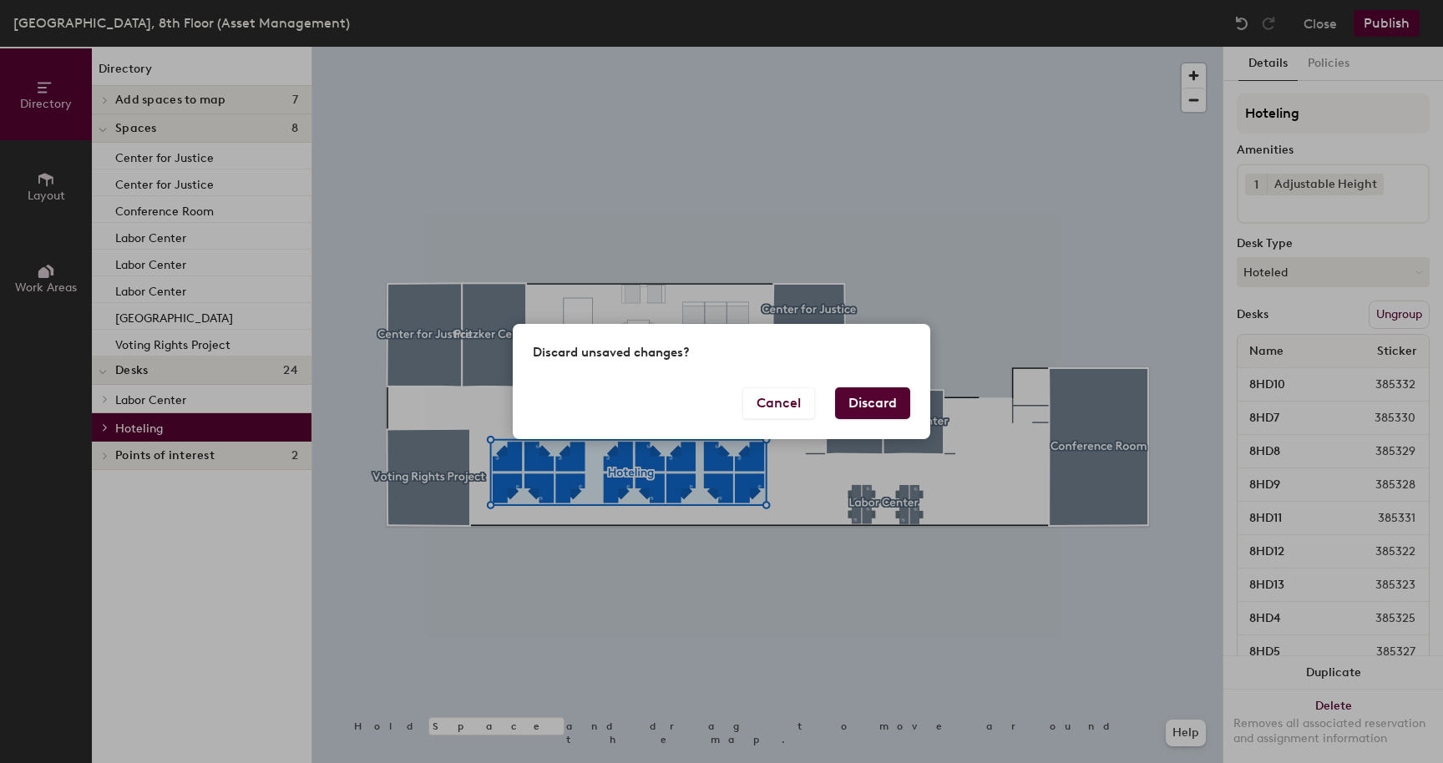
click at [861, 393] on button "Discard" at bounding box center [872, 404] width 75 height 32
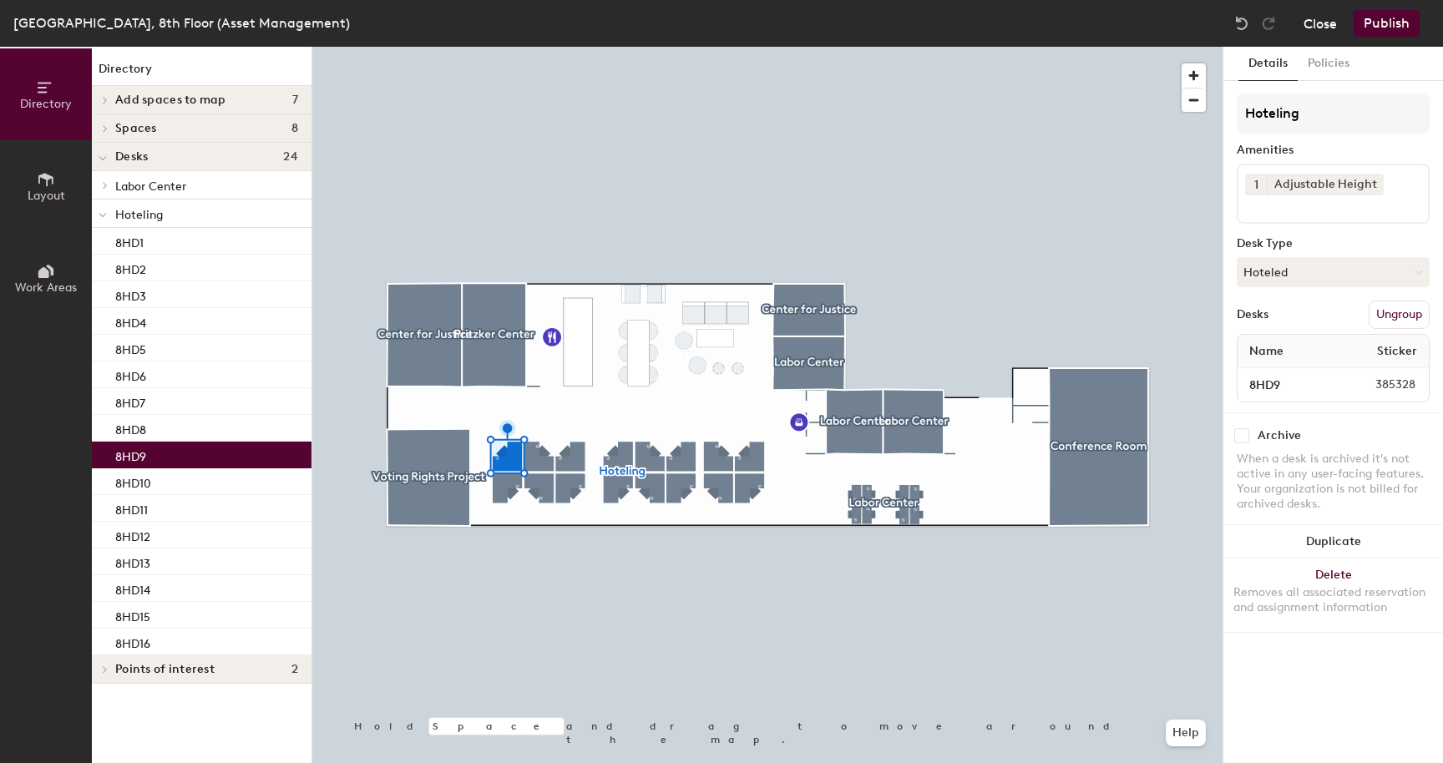
click at [1321, 28] on button "Close" at bounding box center [1320, 23] width 33 height 27
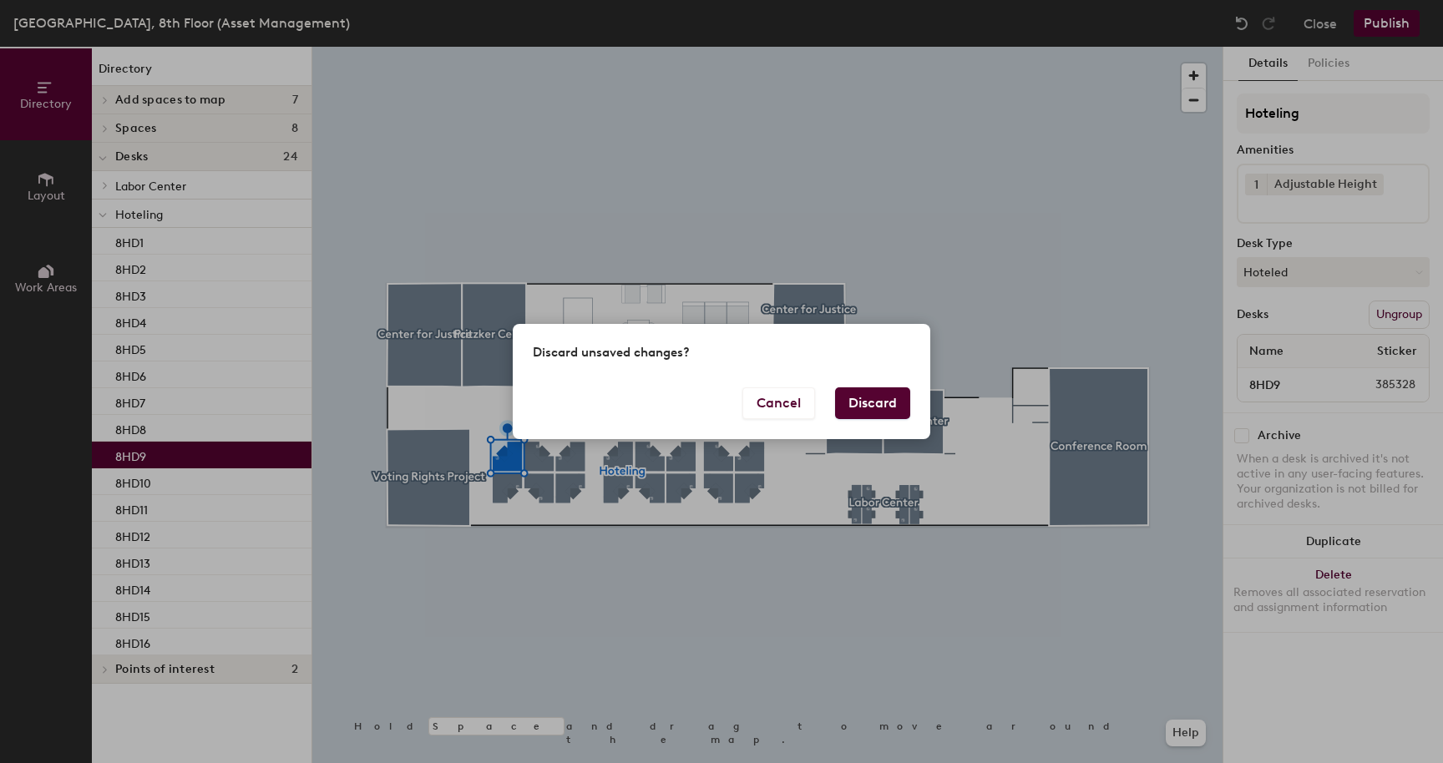
click at [885, 403] on button "Discard" at bounding box center [872, 404] width 75 height 32
